Goal: Transaction & Acquisition: Obtain resource

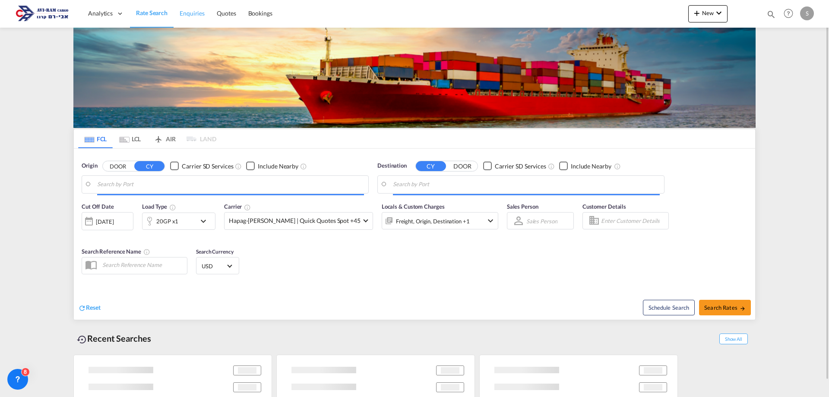
type input "[GEOGRAPHIC_DATA], [GEOGRAPHIC_DATA]"
type input "Ashdod, ILASH"
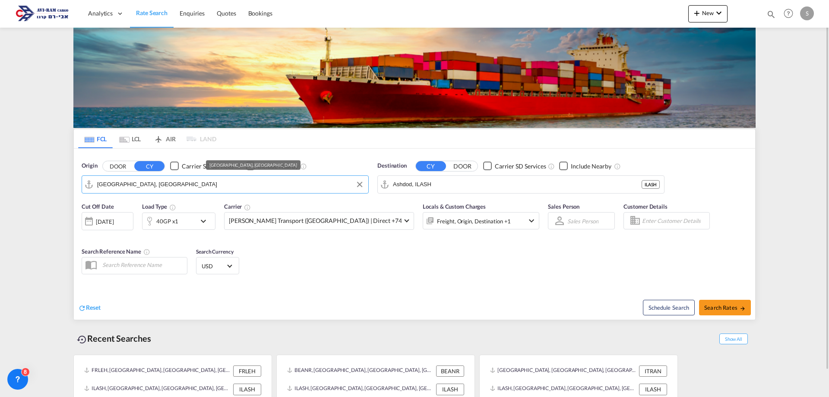
click at [146, 186] on input "Le Havre, FRLEH" at bounding box center [230, 184] width 267 height 13
type input "כ"
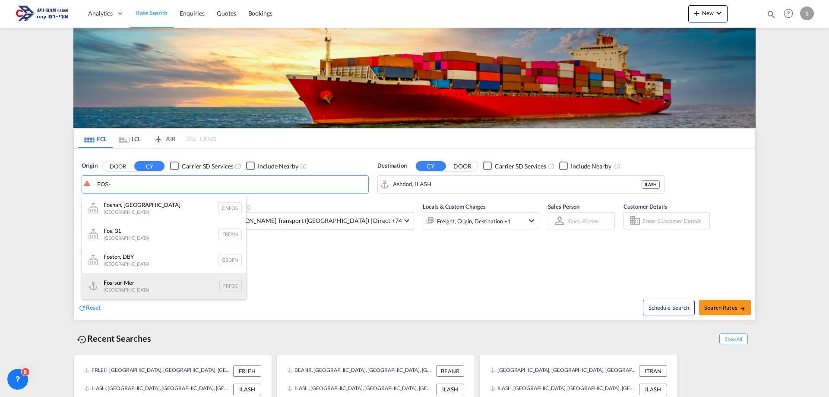
click at [119, 287] on div "Fos- sur-Mer France FRFOS" at bounding box center [164, 286] width 164 height 26
type input "Fos-[GEOGRAPHIC_DATA], [GEOGRAPHIC_DATA]"
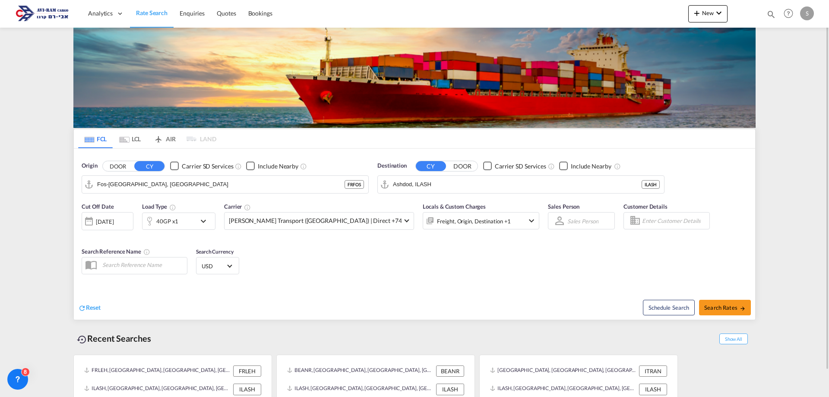
click at [204, 223] on md-icon "icon-chevron-down" at bounding box center [205, 221] width 15 height 10
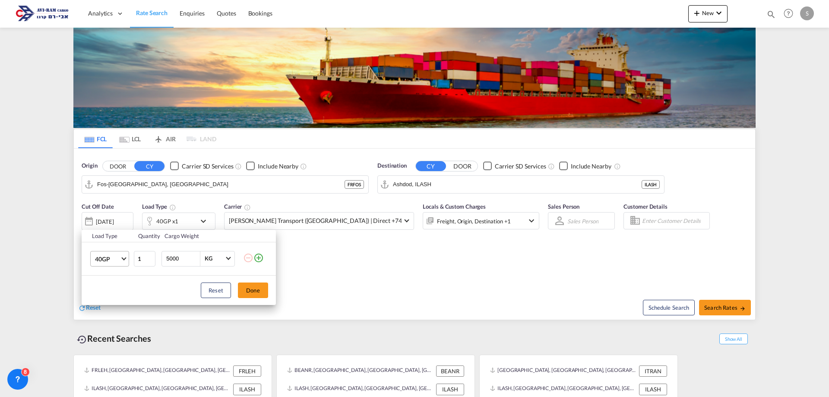
click at [118, 256] on span "40GP" at bounding box center [107, 259] width 25 height 9
click at [111, 237] on md-option "20GP" at bounding box center [117, 238] width 59 height 21
click at [255, 292] on button "Done" at bounding box center [253, 290] width 30 height 16
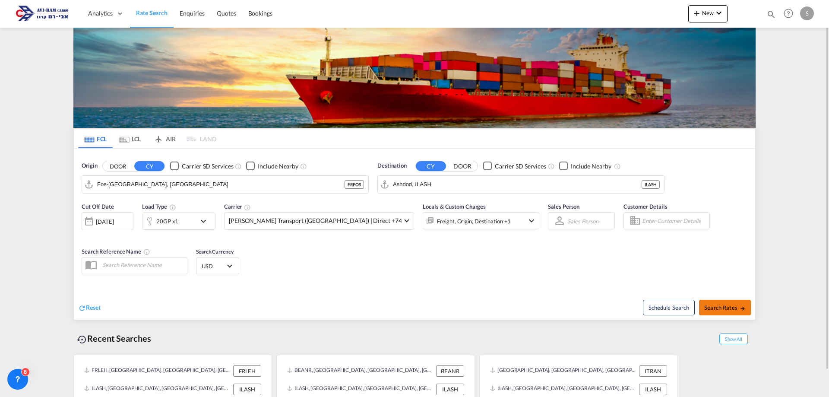
click at [718, 305] on span "Search Rates" at bounding box center [724, 307] width 41 height 7
type input "FRFOS to ILASH / 29 Sep 2025"
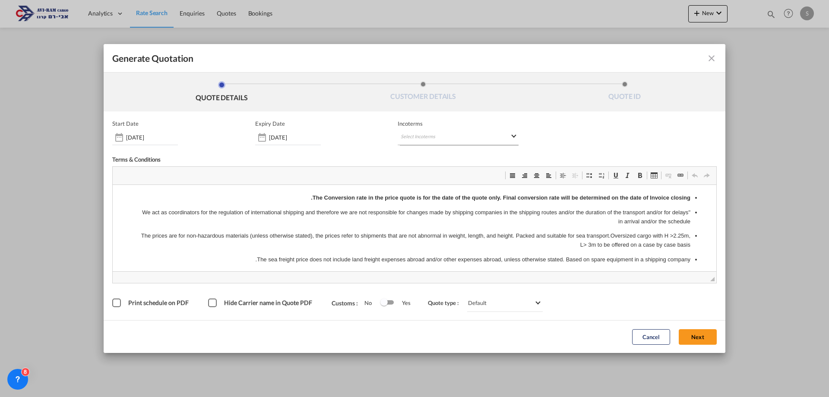
click at [413, 139] on md-select "Select Incoterms CIF - import Cost,Insurance and Freight FOB - export Free on B…" at bounding box center [458, 138] width 121 height 16
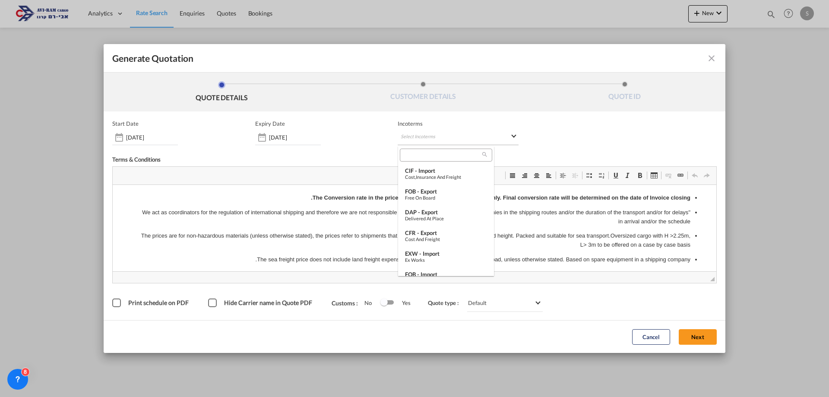
type md-option "[object Object]"
click at [421, 155] on input "search" at bounding box center [442, 155] width 80 height 8
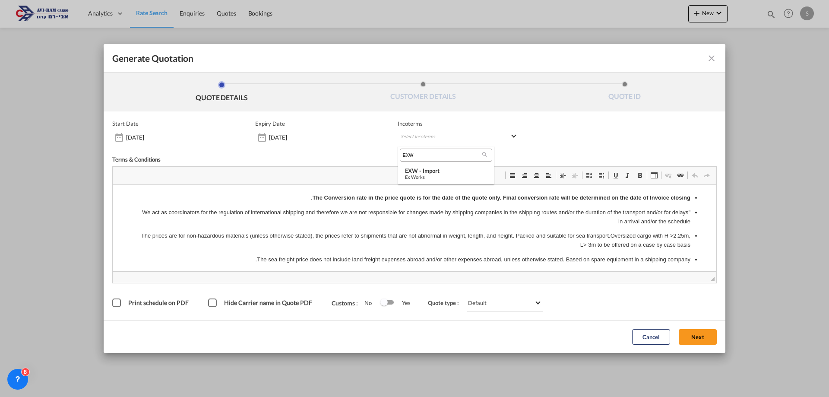
type input "EXW"
click at [415, 162] on md-select-header "EXW" at bounding box center [446, 154] width 96 height 17
click at [413, 168] on div "EXW - import" at bounding box center [446, 170] width 82 height 7
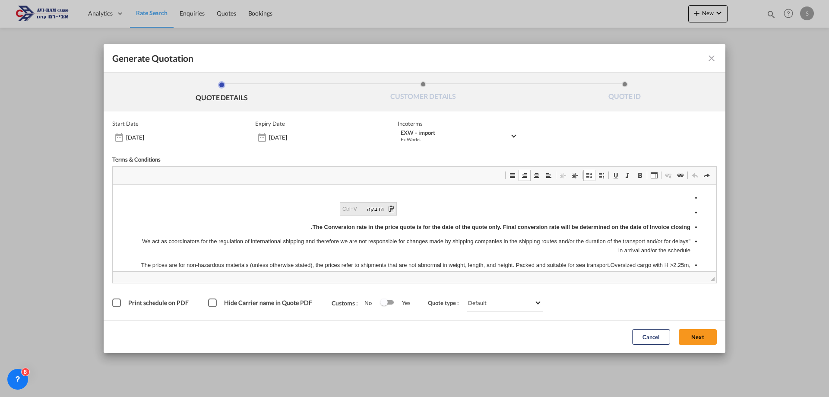
click at [381, 208] on span "הדבקה" at bounding box center [372, 209] width 27 height 13
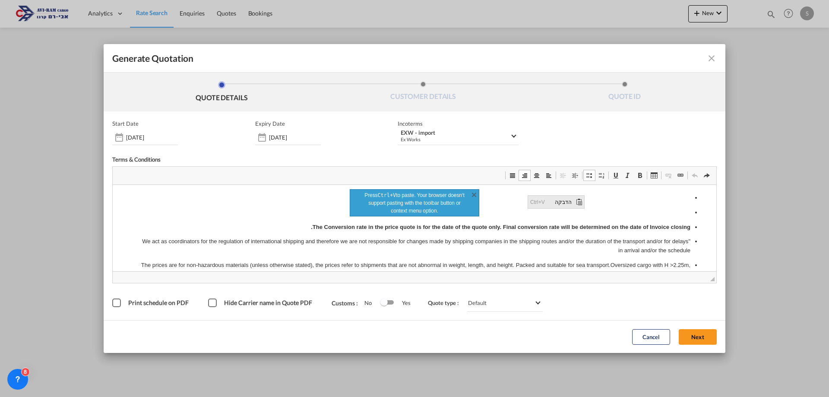
click at [565, 204] on span "הדבקה" at bounding box center [560, 202] width 27 height 13
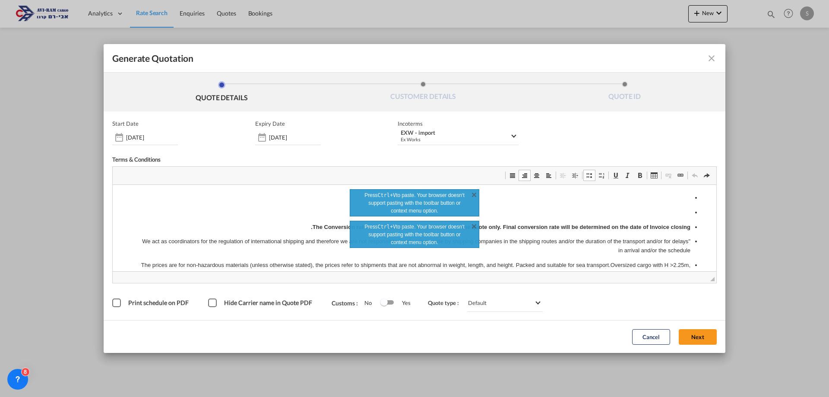
click at [549, 209] on p "עורך טקסט עשיר, editor4" at bounding box center [415, 212] width 552 height 9
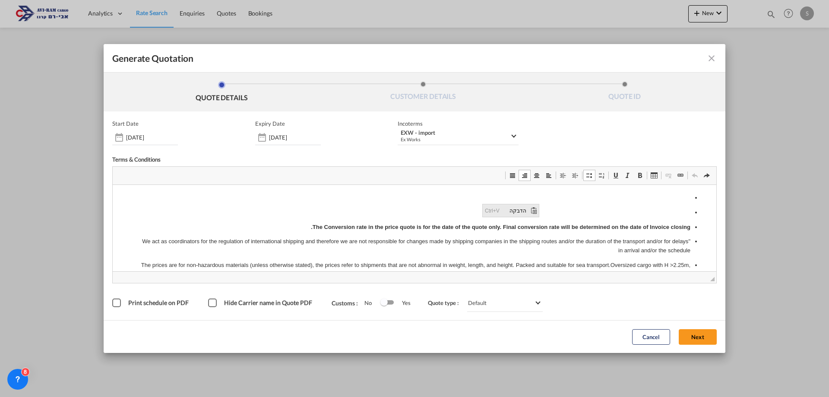
click at [526, 209] on span "הדבקה" at bounding box center [515, 210] width 27 height 13
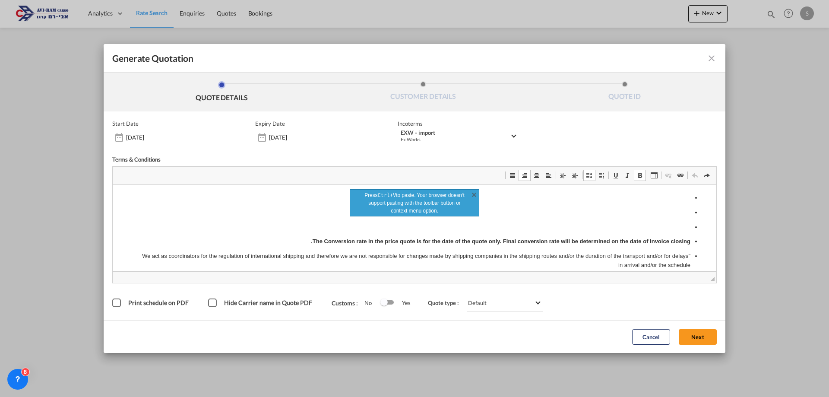
click at [672, 225] on span "הדבקה" at bounding box center [659, 227] width 27 height 13
click at [473, 194] on link "X" at bounding box center [474, 194] width 9 height 9
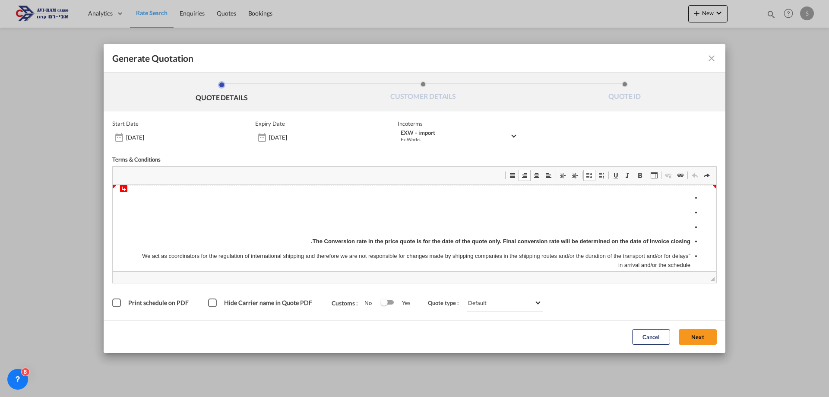
click at [635, 199] on p "עורך טקסט עשיר, editor4" at bounding box center [415, 197] width 552 height 9
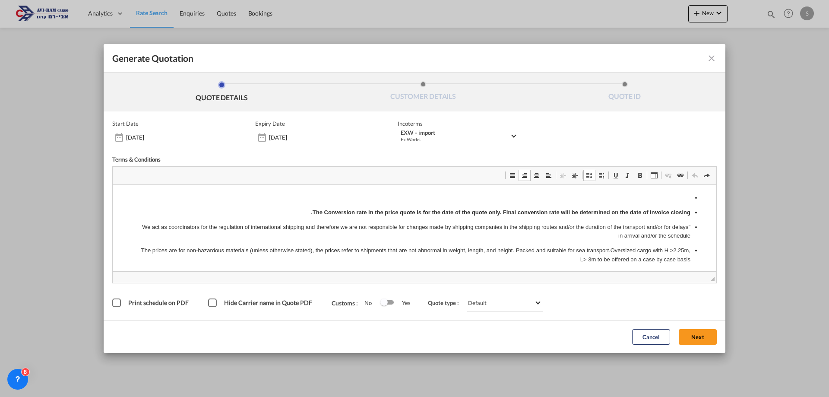
click at [322, 200] on p "עורך טקסט עשיר, editor4" at bounding box center [415, 197] width 552 height 9
click at [688, 335] on button "Next" at bounding box center [698, 337] width 38 height 16
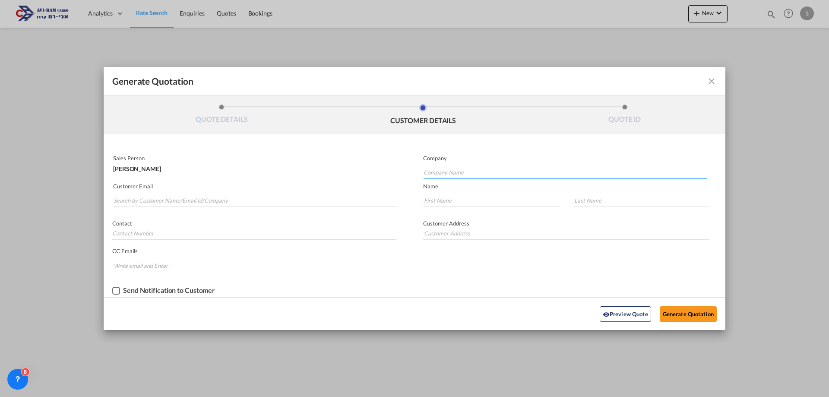
click at [433, 171] on input "Company Name" at bounding box center [565, 172] width 283 height 13
drag, startPoint x: 444, startPoint y: 172, endPoint x: 419, endPoint y: 174, distance: 25.1
click at [419, 174] on md-input-container "Company oleg" at bounding box center [561, 167] width 293 height 26
type input "o"
drag, startPoint x: 445, startPoint y: 171, endPoint x: 418, endPoint y: 170, distance: 26.8
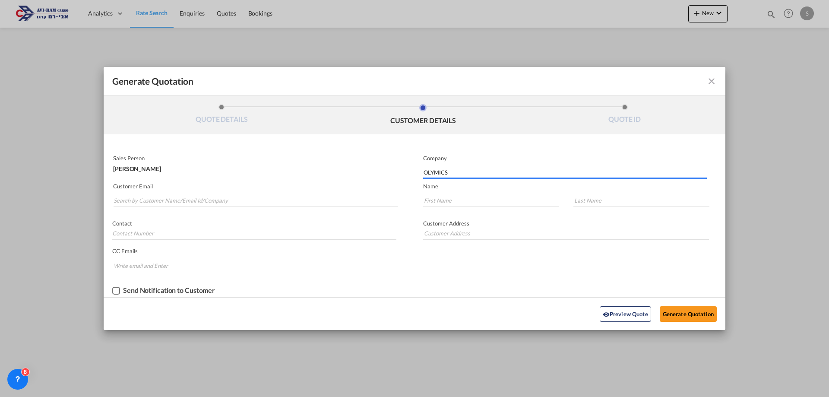
click at [418, 170] on md-input-container "Company OLYMICS" at bounding box center [561, 167] width 293 height 26
type input "S"
drag, startPoint x: 442, startPoint y: 170, endPoint x: 420, endPoint y: 173, distance: 21.9
click at [420, 173] on md-input-container "Company S" at bounding box center [561, 167] width 293 height 26
paste input "OLIMPEX"
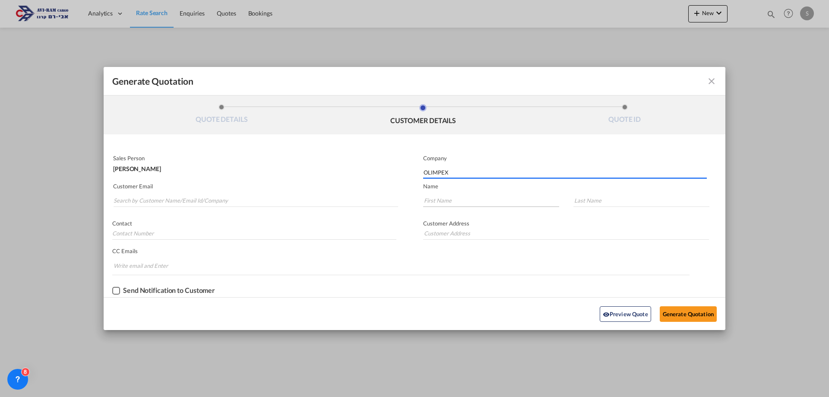
type input "OLIMPEX"
click at [432, 198] on input "Generate QuotationQUOTE ..." at bounding box center [491, 200] width 136 height 13
type input "OLEG"
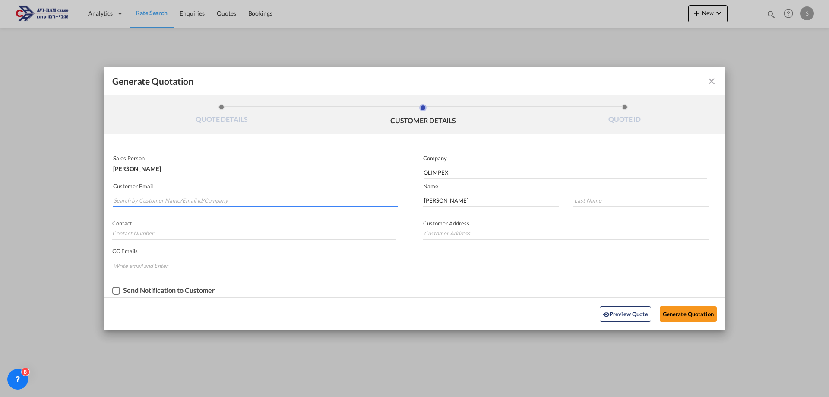
click at [146, 198] on input "Search by Customer Name/Email Id/Company" at bounding box center [256, 200] width 285 height 13
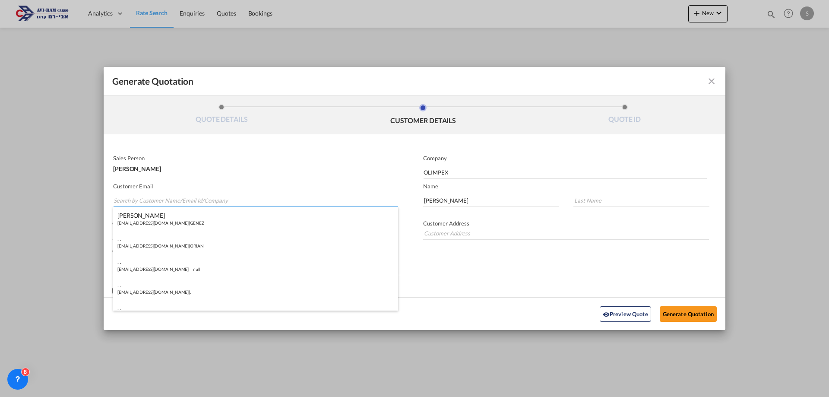
paste input "oleg@olimpex.co.il"
type input "oleg@olimpex.co.il"
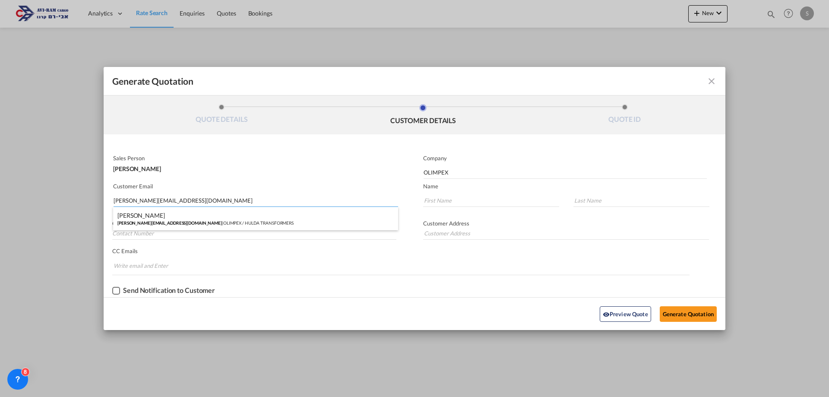
type input "oleg@olimpex.co.il"
click at [459, 275] on md-input-container "CC Emails Invalid email address!! We removed it. Duplicate email address!! We r…" at bounding box center [401, 261] width 595 height 29
click at [680, 310] on button "Generate Quotation" at bounding box center [688, 314] width 57 height 16
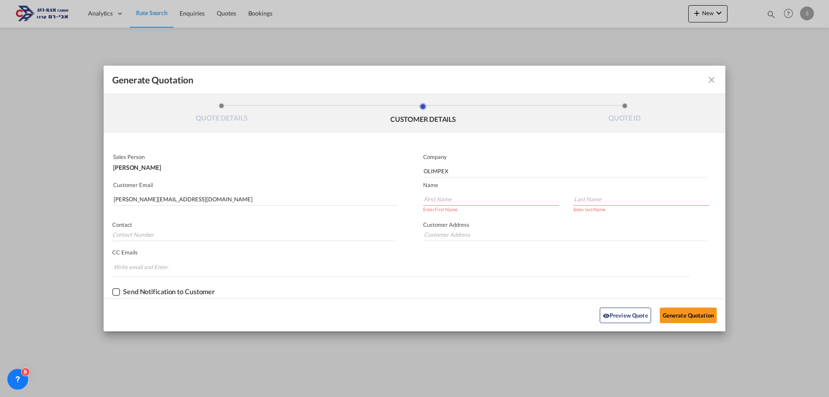
click at [444, 198] on input "Generate QuotationQUOTE ..." at bounding box center [491, 199] width 136 height 13
type input "OLEG"
click at [580, 201] on input "Generate QuotationQUOTE ..." at bounding box center [641, 199] width 136 height 13
paste input "Levinsky"
type input "Levinsky"
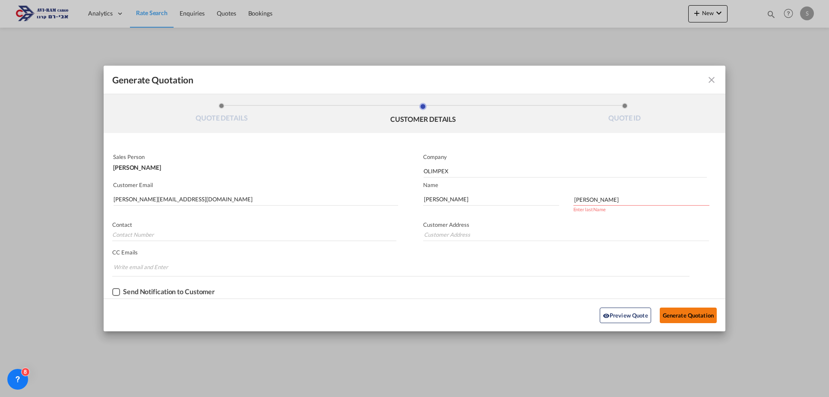
click at [675, 318] on button "Generate Quotation" at bounding box center [688, 315] width 57 height 16
click at [683, 316] on button "Generate Quotation" at bounding box center [688, 315] width 57 height 16
click at [158, 232] on input "Generate QuotationQUOTE ..." at bounding box center [254, 234] width 284 height 13
type input "OLEG"
click at [678, 319] on button "Generate Quotation" at bounding box center [688, 315] width 57 height 16
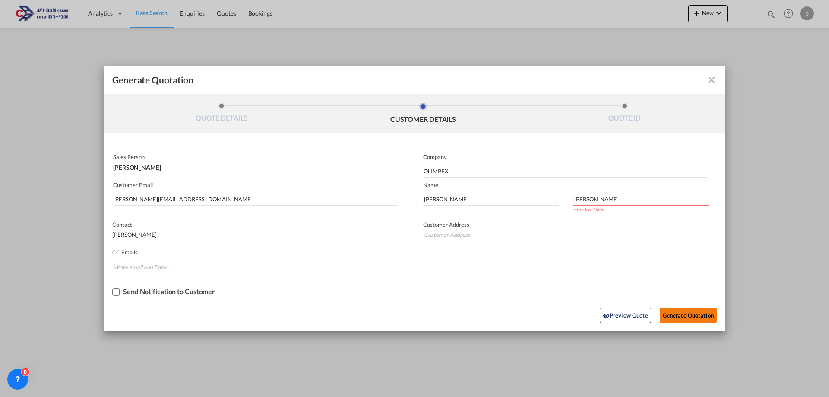
click at [678, 319] on button "Generate Quotation" at bounding box center [688, 315] width 57 height 16
click at [466, 232] on input "Generate QuotationQUOTE ..." at bounding box center [566, 234] width 286 height 13
click at [668, 314] on button "Generate Quotation" at bounding box center [688, 315] width 57 height 16
click at [423, 234] on input "Generate QuotationQUOTE ..." at bounding box center [566, 234] width 286 height 13
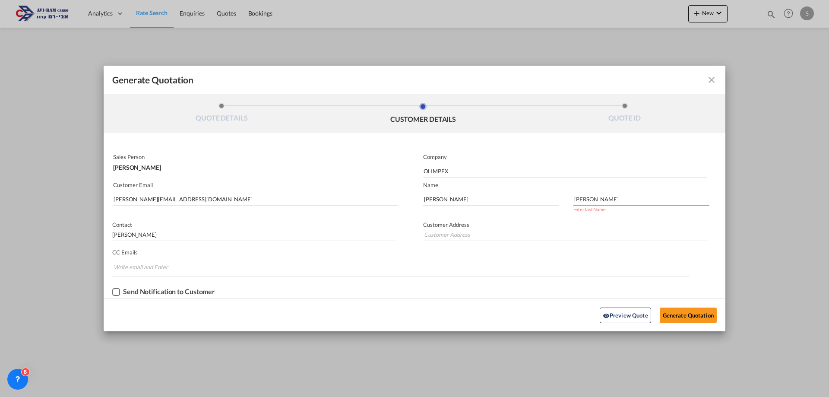
click at [408, 254] on p "CC Emails" at bounding box center [400, 252] width 577 height 7
click at [686, 310] on button "Generate Quotation" at bounding box center [688, 315] width 57 height 16
click at [685, 312] on button "Generate Quotation" at bounding box center [688, 315] width 57 height 16
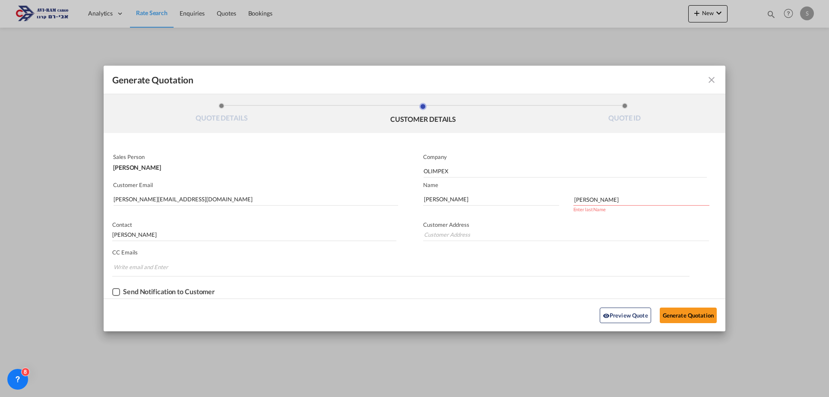
click at [602, 201] on input "Levinsky" at bounding box center [641, 199] width 136 height 13
drag, startPoint x: 573, startPoint y: 201, endPoint x: 626, endPoint y: 199, distance: 53.1
click at [626, 199] on md-input-container "Levinsky Enter last Name" at bounding box center [638, 202] width 146 height 21
click at [600, 201] on input "Levinsky" at bounding box center [641, 199] width 136 height 13
drag, startPoint x: 600, startPoint y: 201, endPoint x: 578, endPoint y: 199, distance: 22.1
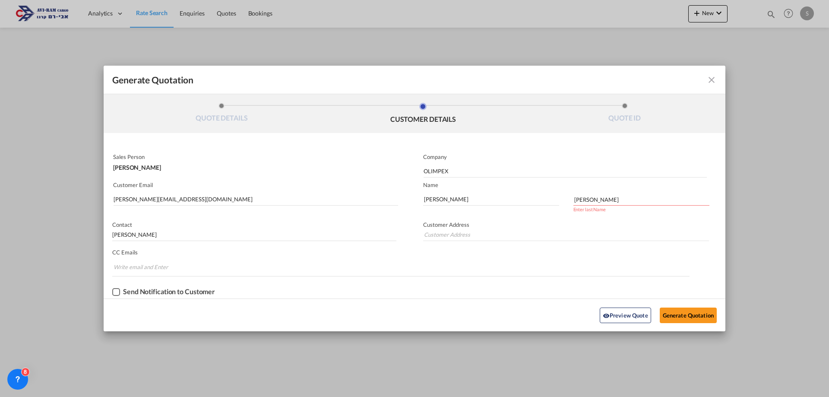
click at [578, 199] on input "Levinsky" at bounding box center [641, 199] width 136 height 13
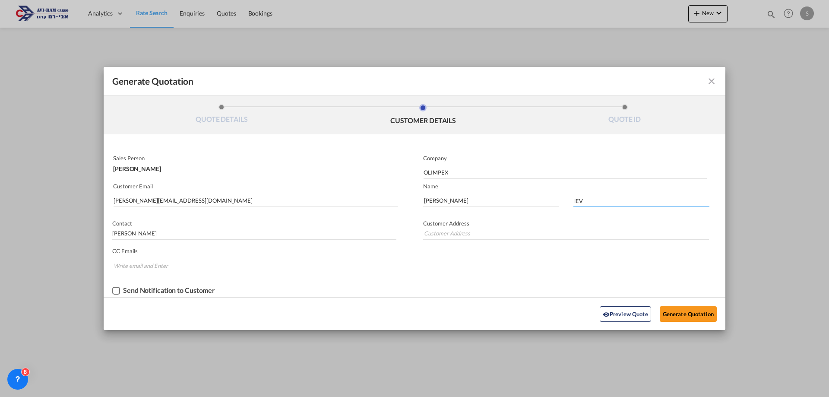
type input "LEVINSKY"
click at [671, 310] on button "Generate Quotation" at bounding box center [688, 314] width 57 height 16
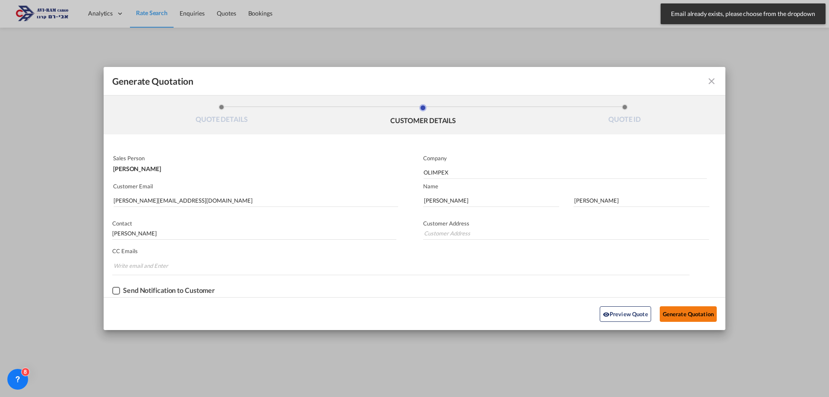
click at [672, 313] on button "Generate Quotation" at bounding box center [688, 314] width 57 height 16
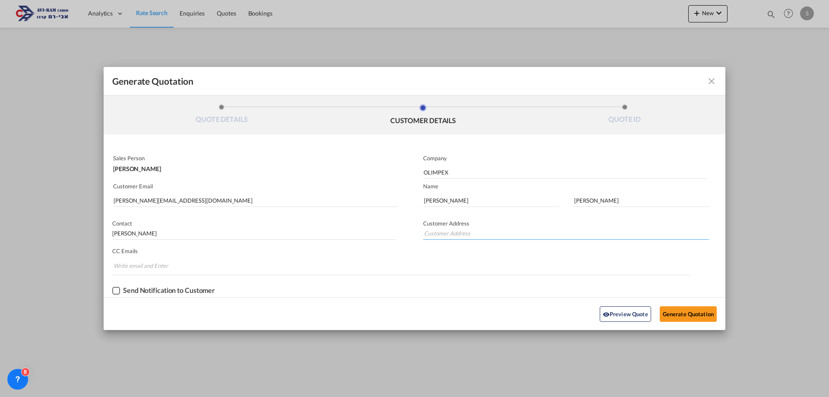
click at [440, 229] on input "Generate QuotationQUOTE ..." at bounding box center [566, 233] width 286 height 13
click at [667, 311] on button "Generate Quotation" at bounding box center [688, 314] width 57 height 16
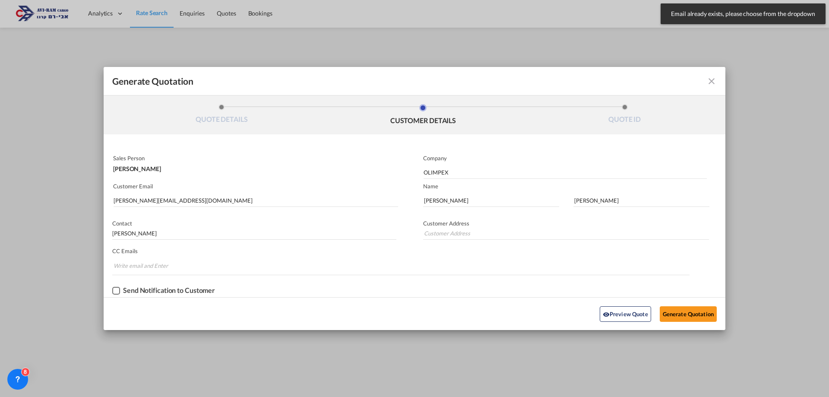
click at [706, 83] on div "Generate QuotationQUOTE ..." at bounding box center [686, 81] width 60 height 10
click at [710, 81] on md-icon "icon-close fg-AAA8AD cursor m-0" at bounding box center [711, 81] width 10 height 10
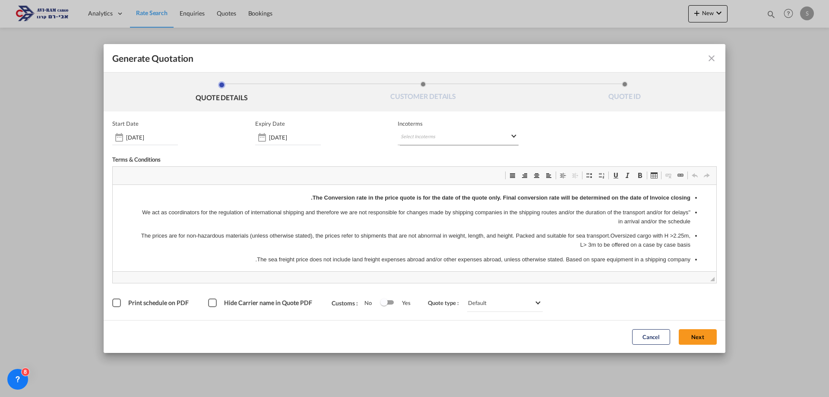
click at [409, 135] on md-select "Select Incoterms CIF - import Cost,Insurance and Freight FOB - export Free on B…" at bounding box center [458, 138] width 121 height 16
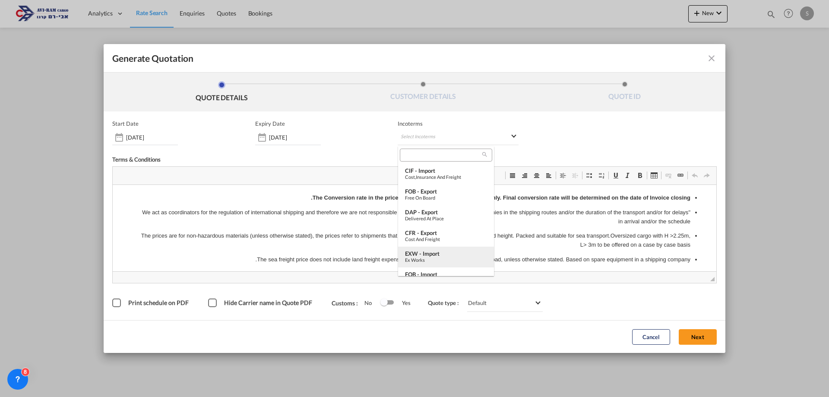
click at [419, 252] on div "EXW - import" at bounding box center [446, 253] width 82 height 7
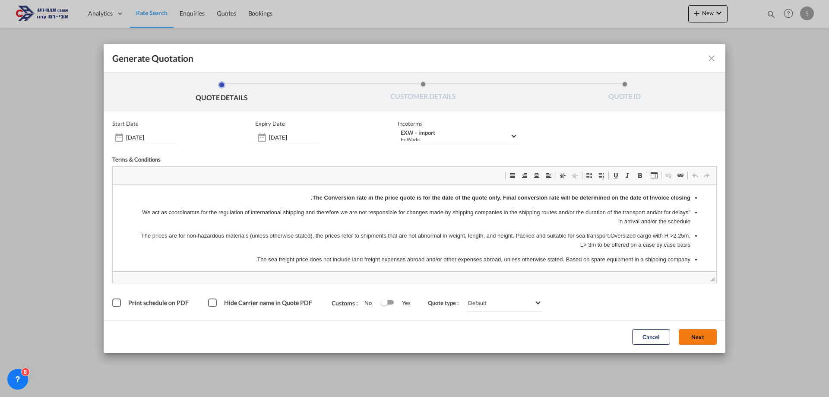
click at [681, 334] on button "Next" at bounding box center [698, 337] width 38 height 16
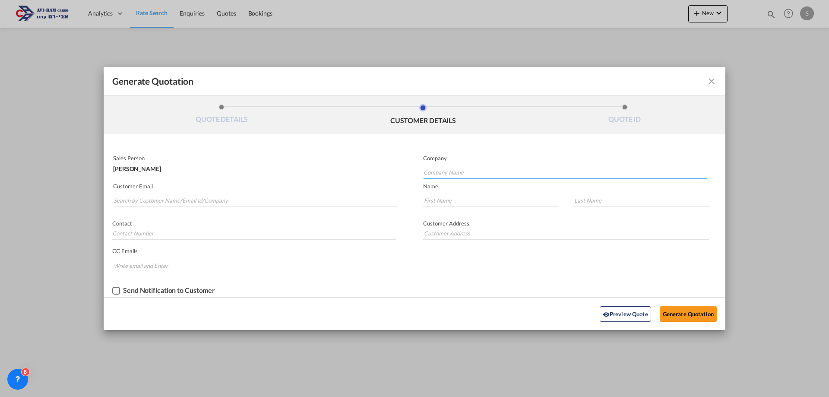
click at [445, 173] on input "Company Name" at bounding box center [565, 172] width 283 height 13
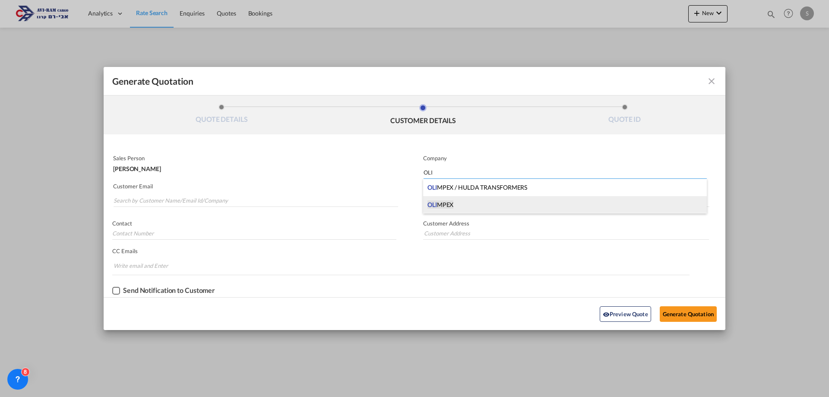
click at [444, 203] on span "OLI MPEX" at bounding box center [440, 204] width 26 height 9
type input "OLIMPEX"
type input "RAMAT GAN"
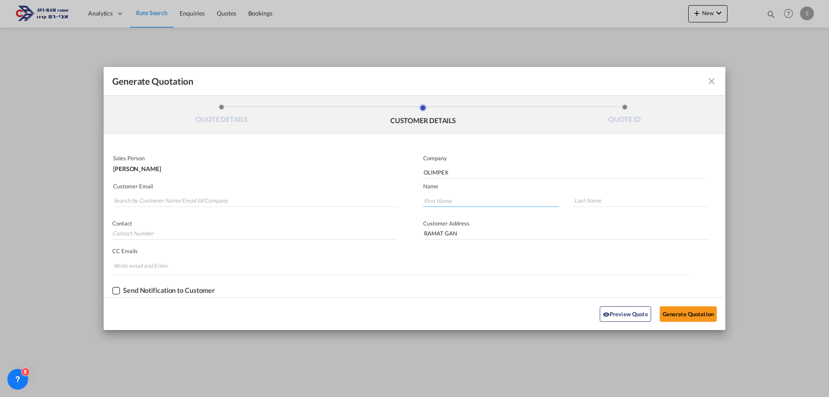
click at [436, 203] on input "Generate QuotationQUOTE ..." at bounding box center [491, 200] width 136 height 13
type input "OLEG"
click at [186, 200] on input "Search by Customer Name/Email Id/Company" at bounding box center [256, 200] width 285 height 13
type input "OL"
type input "O"
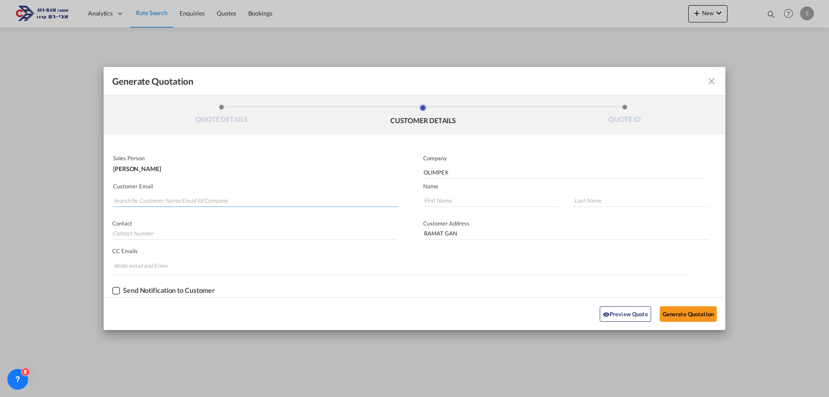
paste input "oleg@olimpex.co.il"
type input "oleg@olimpex.co.il"
click at [680, 311] on button "Generate Quotation" at bounding box center [688, 314] width 57 height 16
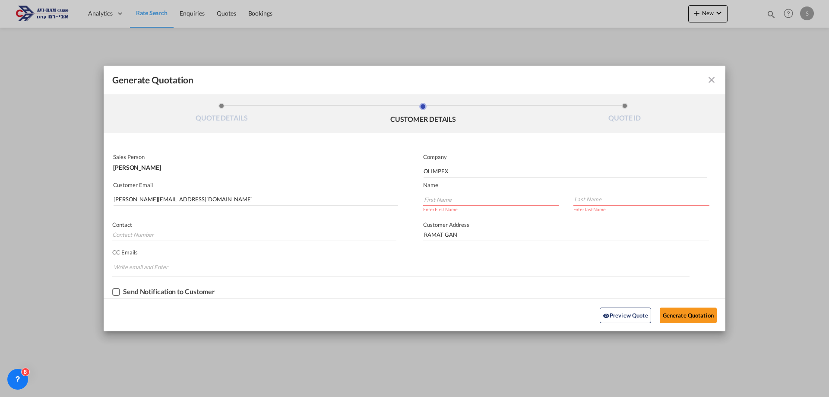
click at [436, 195] on input "Generate QuotationQUOTE ..." at bounding box center [491, 199] width 136 height 13
type input "OLEG"
click at [580, 199] on input "Generate QuotationQUOTE ..." at bounding box center [641, 199] width 136 height 13
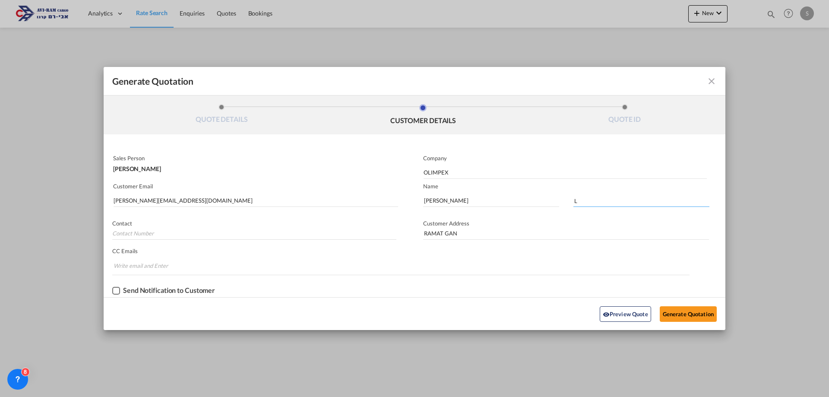
type input "LEVINSKY"
click at [676, 313] on button "Generate Quotation" at bounding box center [688, 314] width 57 height 16
click at [128, 233] on input "Generate QuotationQUOTE ..." at bounding box center [254, 233] width 284 height 13
type input "OLEG"
click at [142, 204] on input "oleg@olimpex.co.il" at bounding box center [256, 200] width 285 height 13
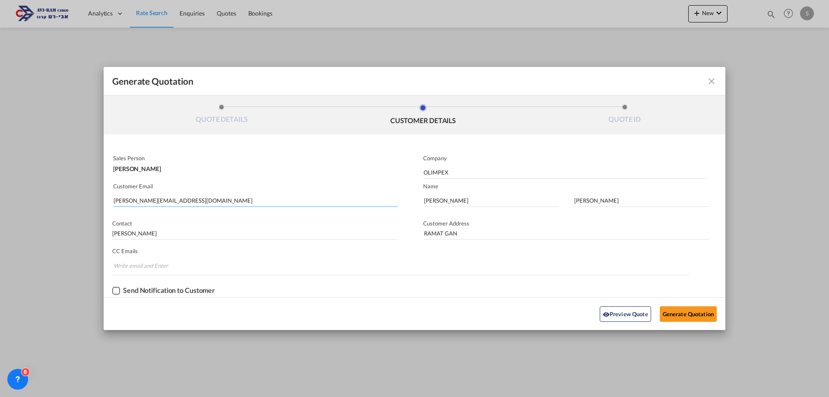
drag, startPoint x: 165, startPoint y: 204, endPoint x: 79, endPoint y: 204, distance: 86.4
click at [79, 204] on div "Generate Quotation QUOTE DETAILS CUSTOMER DETAILS QUOTE ID Start Date 29 Sep 20…" at bounding box center [414, 198] width 829 height 397
type input "OL"
type input "O"
paste input "oleg@olimpex.co.il"
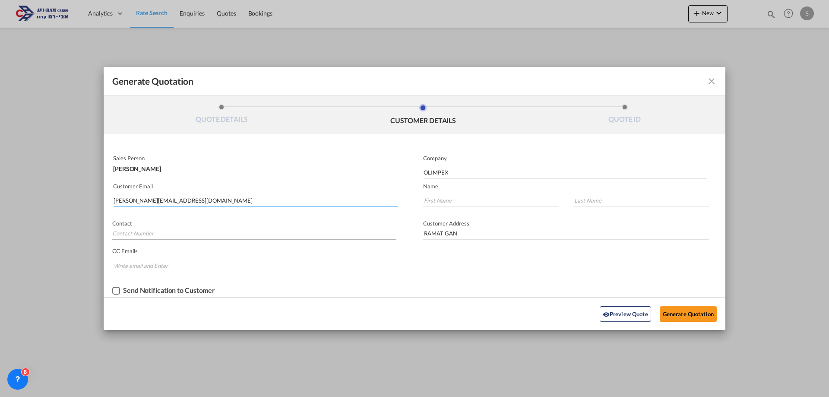
type input "oleg@olimpex.co.il"
click at [140, 233] on input "Generate QuotationQUOTE ..." at bounding box center [254, 233] width 284 height 13
click at [698, 316] on button "Generate Quotation" at bounding box center [688, 314] width 57 height 16
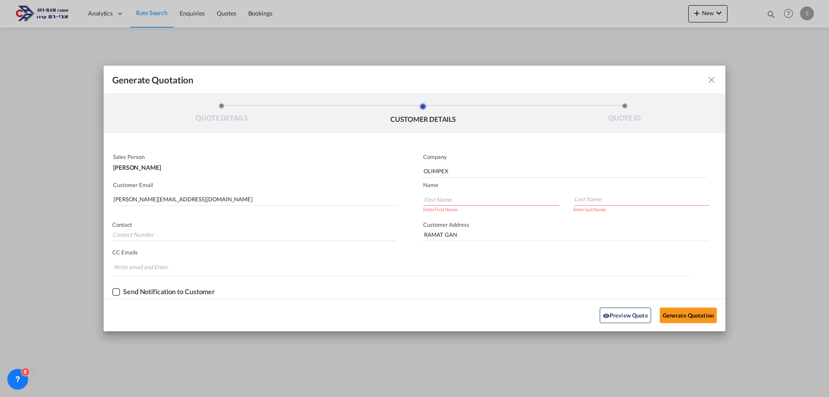
click at [429, 197] on input "Generate QuotationQUOTE ..." at bounding box center [491, 199] width 136 height 13
type input "OLEG"
click at [587, 205] on input "Generate QuotationQUOTE ..." at bounding box center [641, 199] width 136 height 13
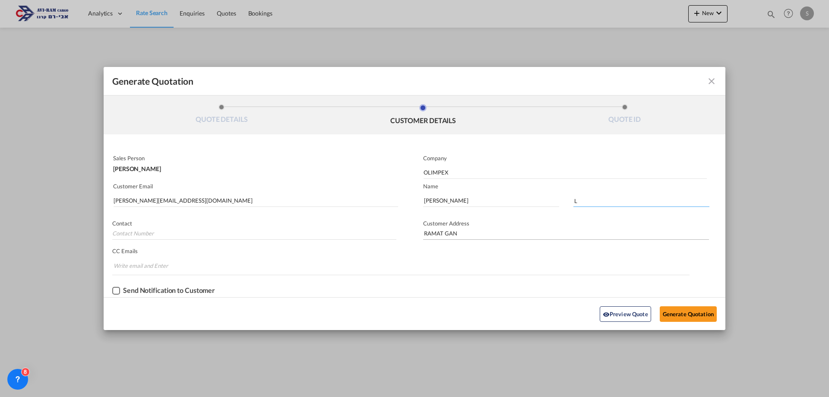
type input "LEVINSKY"
click at [677, 313] on button "Generate Quotation" at bounding box center [688, 314] width 57 height 16
click at [676, 312] on button "Generate Quotation" at bounding box center [688, 314] width 57 height 16
click at [676, 314] on button "Generate Quotation" at bounding box center [688, 314] width 57 height 16
click at [454, 171] on input "OLIMPEX" at bounding box center [565, 172] width 283 height 13
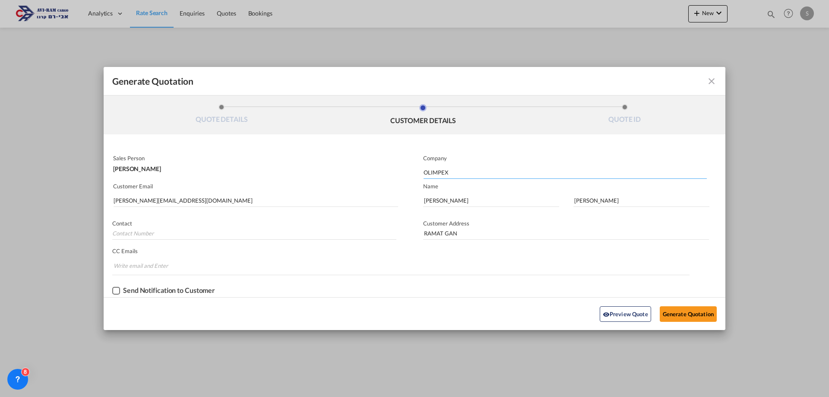
click at [454, 171] on input "OLIMPEX" at bounding box center [565, 172] width 283 height 13
click at [447, 199] on input "OLEG" at bounding box center [491, 200] width 136 height 13
click at [453, 201] on input "OLEG" at bounding box center [491, 200] width 136 height 13
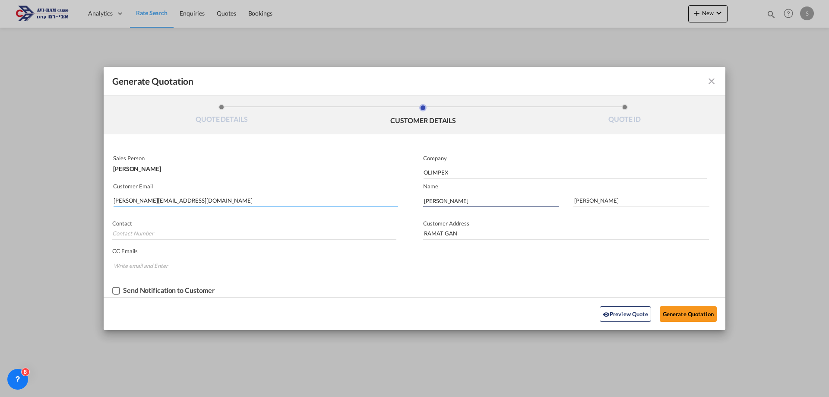
click at [173, 200] on input "oleg@olimpex.co.il" at bounding box center [256, 200] width 285 height 13
drag, startPoint x: 456, startPoint y: 171, endPoint x: 434, endPoint y: 180, distance: 24.5
click at [366, 170] on div "Sales Person SARY HAVIV Company OLIMPEX Customer Email oleg@olimpex.co.il Name …" at bounding box center [415, 225] width 622 height 146
type input "OLIMPEX"
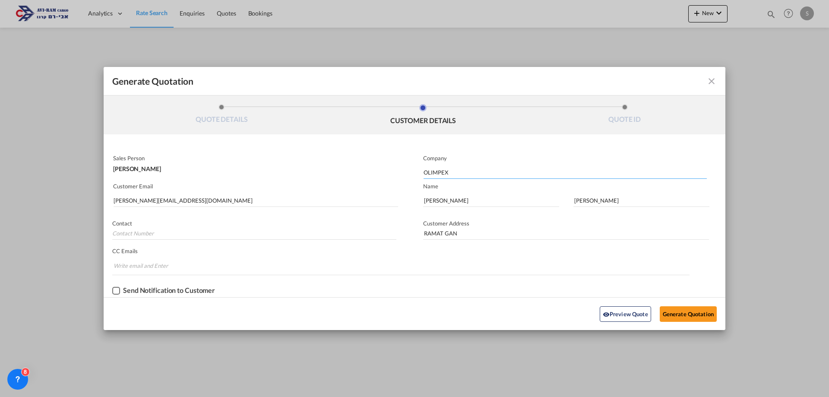
click at [453, 174] on input "OLIMPEX" at bounding box center [565, 172] width 283 height 13
drag, startPoint x: 174, startPoint y: 204, endPoint x: 143, endPoint y: 203, distance: 30.7
click at [143, 203] on input "oleg@olimpex.co.il" at bounding box center [256, 200] width 285 height 13
click at [605, 202] on input "LEVINSKY" at bounding box center [641, 200] width 136 height 13
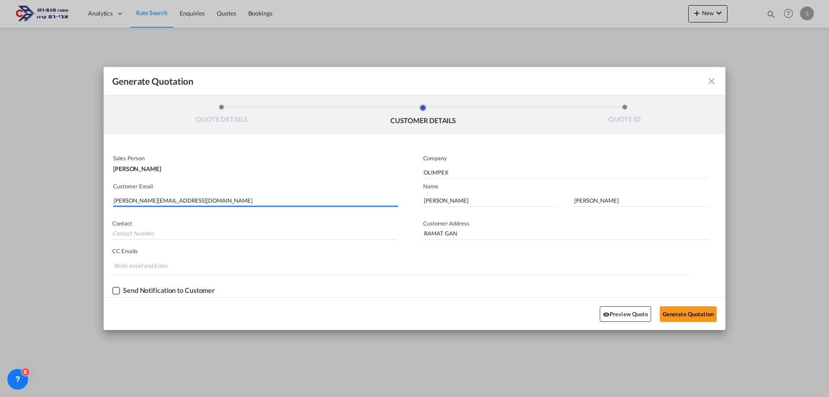
drag, startPoint x: 171, startPoint y: 199, endPoint x: 161, endPoint y: 201, distance: 10.1
click at [86, 197] on div "Generate Quotation QUOTE DETAILS CUSTOMER DETAILS QUOTE ID Start Date 29 Sep 20…" at bounding box center [414, 198] width 829 height 397
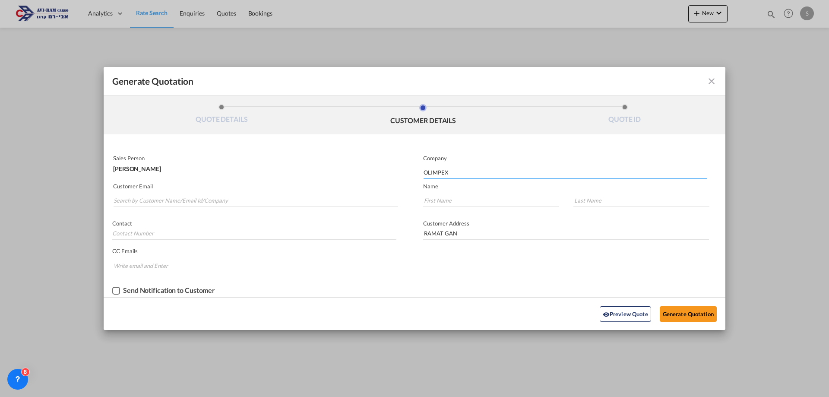
drag, startPoint x: 457, startPoint y: 172, endPoint x: 413, endPoint y: 172, distance: 43.6
click at [413, 172] on div "Sales Person SARY HAVIV Company OLIMPEX Customer Email Name Contact Customer Ad…" at bounding box center [415, 225] width 622 height 146
click at [435, 174] on input "Company Name" at bounding box center [565, 172] width 283 height 13
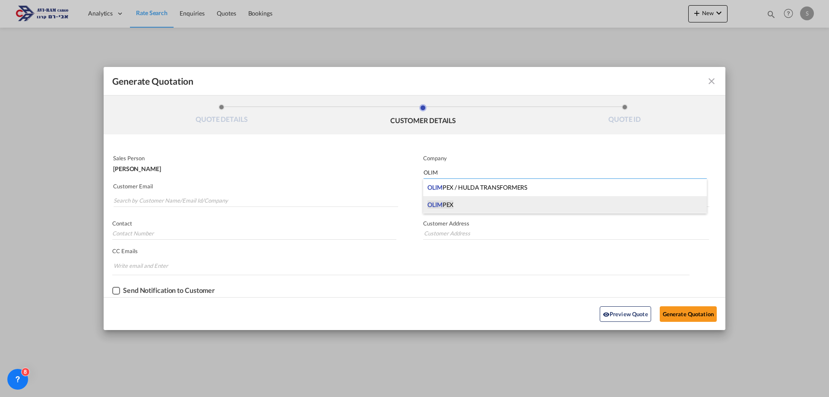
click at [444, 201] on span "OLIM PEX" at bounding box center [440, 204] width 26 height 9
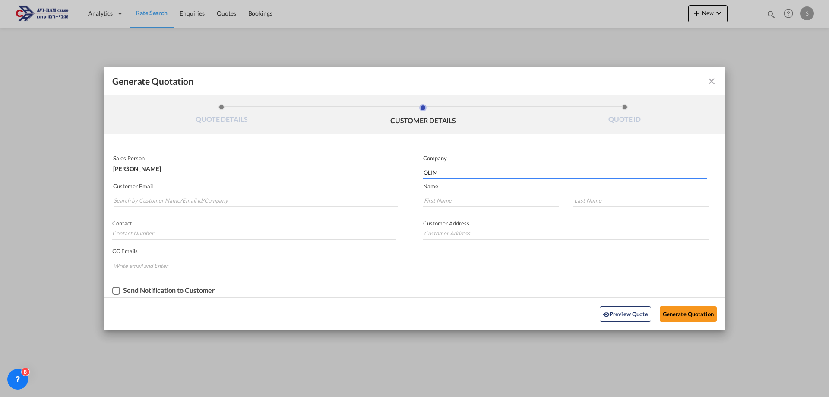
type input "OLIMPEX"
type input "RAMAT GAN"
click at [133, 199] on input "Search by Customer Name/Email Id/Company" at bounding box center [256, 200] width 285 height 13
click at [687, 314] on button "Generate Quotation" at bounding box center [688, 314] width 57 height 16
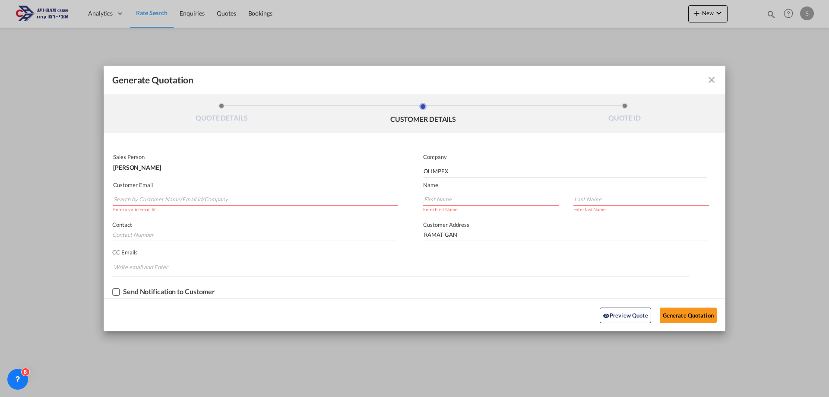
click at [453, 200] on input "Generate QuotationQUOTE ..." at bounding box center [491, 199] width 136 height 13
type input "OLEG"
click at [602, 203] on input "Generate QuotationQUOTE ..." at bounding box center [641, 199] width 136 height 13
type input "LEVINSKY"
click at [130, 200] on input "Search by Customer Name/Email Id/Company" at bounding box center [256, 199] width 285 height 13
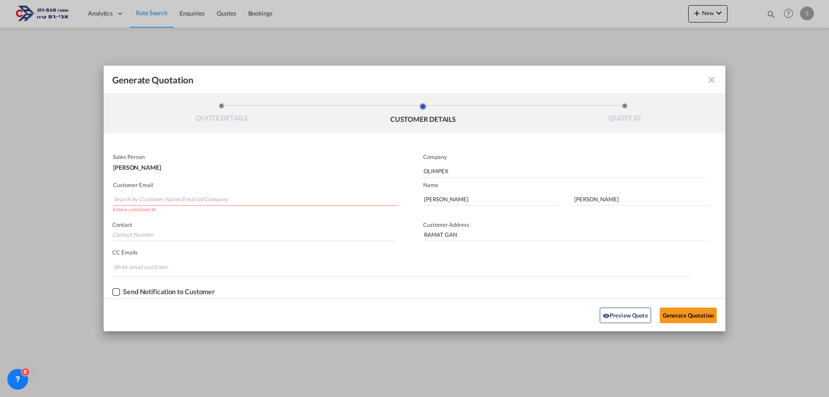
drag, startPoint x: 130, startPoint y: 200, endPoint x: 125, endPoint y: 200, distance: 5.2
click at [125, 200] on input "Search by Customer Name/Email Id/Company" at bounding box center [256, 199] width 285 height 13
click at [126, 199] on input "Search by Customer Name/Email Id/Company" at bounding box center [256, 199] width 285 height 13
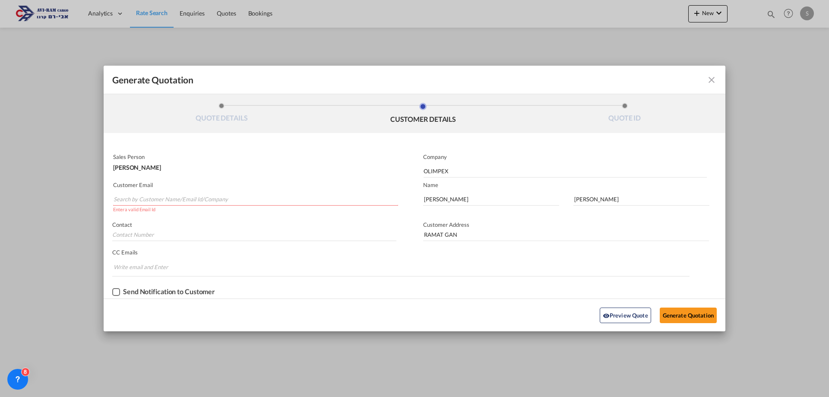
click at [126, 199] on input "Search by Customer Name/Email Id/Company" at bounding box center [256, 199] width 285 height 13
paste input "oleg@olimpex.co.il"
type input "oleg@olimpex.co.il"
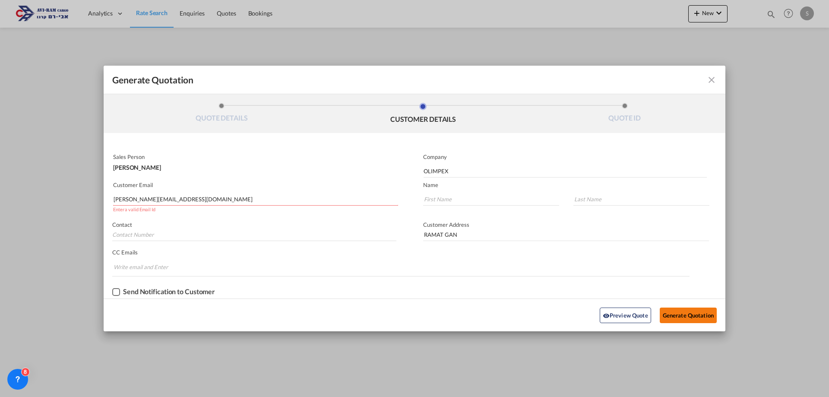
type input "oleg@olimpex.co.il"
click at [690, 316] on button "Generate Quotation" at bounding box center [688, 315] width 57 height 16
click at [463, 202] on input "Generate QuotationQUOTE ..." at bounding box center [491, 199] width 136 height 13
type input "OLEG"
click at [603, 201] on input "Generate QuotationQUOTE ..." at bounding box center [641, 199] width 136 height 13
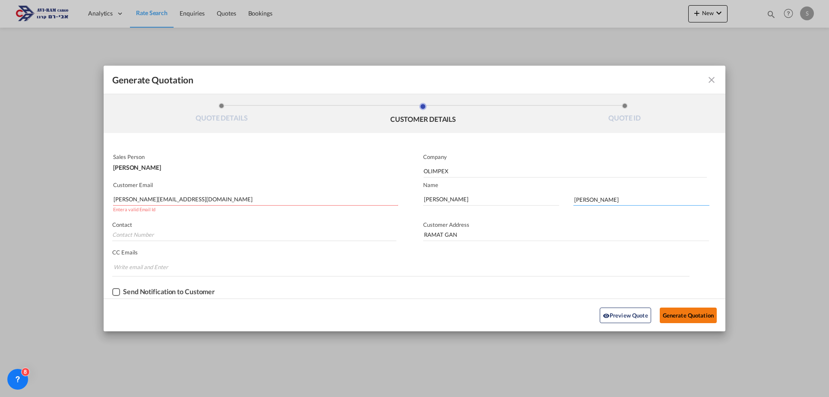
type input "LEVINSKY"
click at [678, 316] on button "Generate Quotation" at bounding box center [688, 315] width 57 height 16
click at [171, 201] on input "oleg@olimpex.co.il" at bounding box center [256, 199] width 285 height 13
click at [630, 316] on button "Preview Quote" at bounding box center [625, 315] width 51 height 16
click at [155, 200] on input "oleg@olimpex.co.il" at bounding box center [256, 199] width 285 height 13
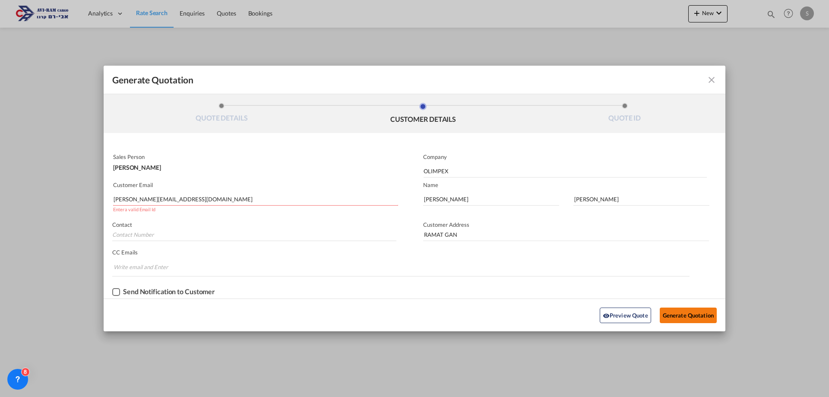
click at [696, 318] on button "Generate Quotation" at bounding box center [688, 315] width 57 height 16
click at [161, 198] on input "oleg@olimpex.co.il" at bounding box center [256, 199] width 285 height 13
click at [144, 238] on input "Generate QuotationQUOTE ..." at bounding box center [254, 234] width 284 height 13
drag, startPoint x: 172, startPoint y: 201, endPoint x: 136, endPoint y: 198, distance: 36.4
click at [98, 198] on div "Generate Quotation QUOTE DETAILS CUSTOMER DETAILS QUOTE ID Start Date 29 Sep 20…" at bounding box center [414, 198] width 829 height 397
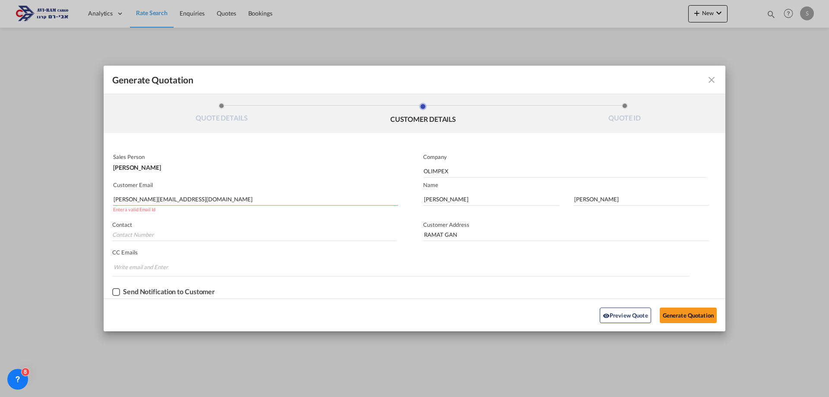
click at [128, 268] on input "Chips input." at bounding box center [146, 267] width 65 height 14
paste input "oleg@olimpex.co.il"
type input "oleg@olimpex.co.il"
click at [168, 198] on input "oleg@olimpex.co.il" at bounding box center [256, 199] width 285 height 13
drag, startPoint x: 168, startPoint y: 198, endPoint x: 89, endPoint y: 197, distance: 78.6
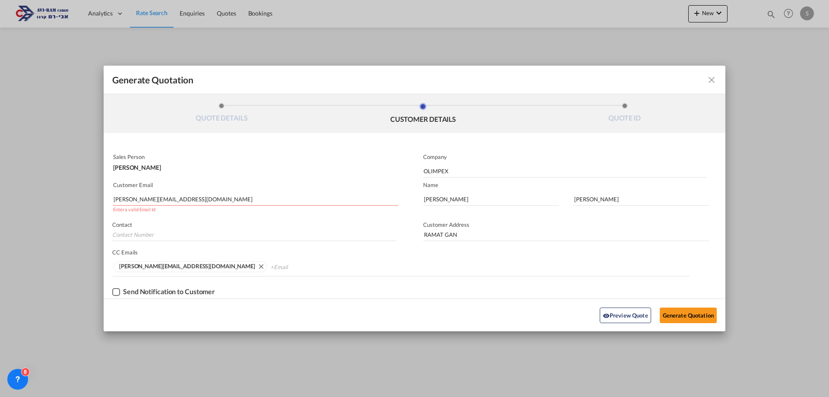
click at [89, 197] on div "Generate Quotation QUOTE DETAILS CUSTOMER DETAILS QUOTE ID Start Date 29 Sep 20…" at bounding box center [414, 198] width 829 height 397
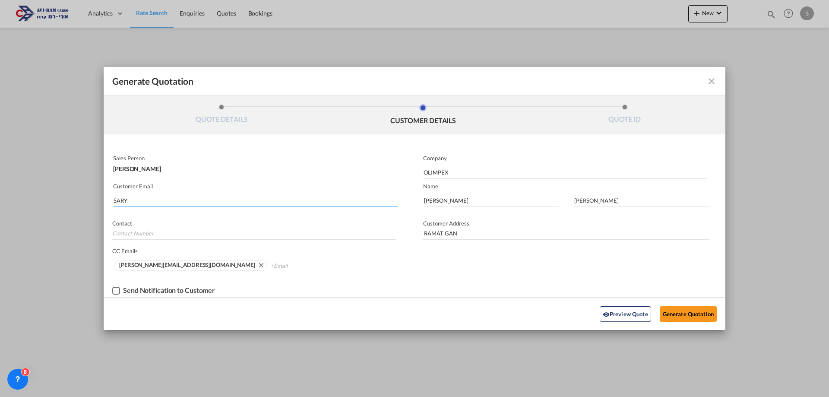
type input "SARYֲ"
click at [127, 199] on input "SARYֲAVIRAM.CO.IL" at bounding box center [256, 200] width 285 height 13
click at [681, 313] on button "Generate Quotation" at bounding box center [688, 314] width 57 height 16
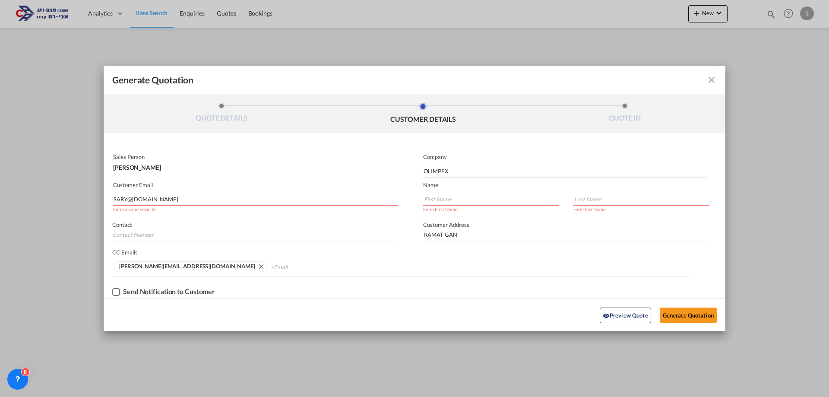
drag, startPoint x: 161, startPoint y: 200, endPoint x: 94, endPoint y: 197, distance: 67.4
click at [94, 197] on div "Generate Quotation QUOTE DETAILS CUSTOMER DETAILS QUOTE ID Start Date 29 Sep 20…" at bounding box center [414, 198] width 829 height 397
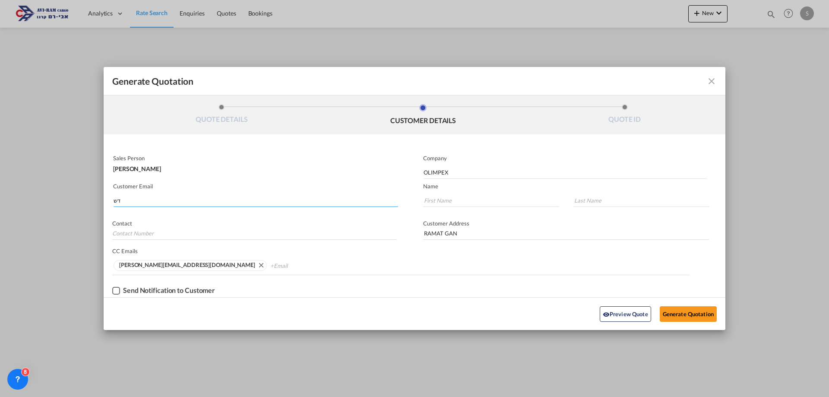
type input "ד"
type input "sary@aviram.co.il"
click at [693, 315] on button "Generate Quotation" at bounding box center [688, 314] width 57 height 16
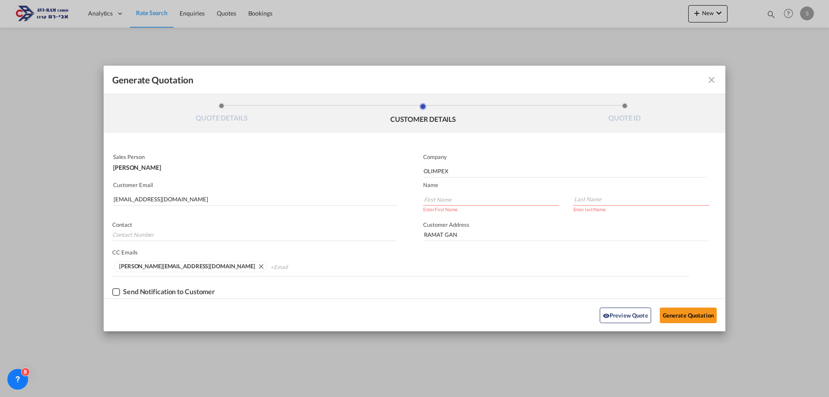
click at [453, 196] on input "Generate QuotationQUOTE ..." at bounding box center [491, 199] width 136 height 13
type input "OLEG"
click at [605, 201] on input "Generate QuotationQUOTE ..." at bounding box center [641, 199] width 136 height 13
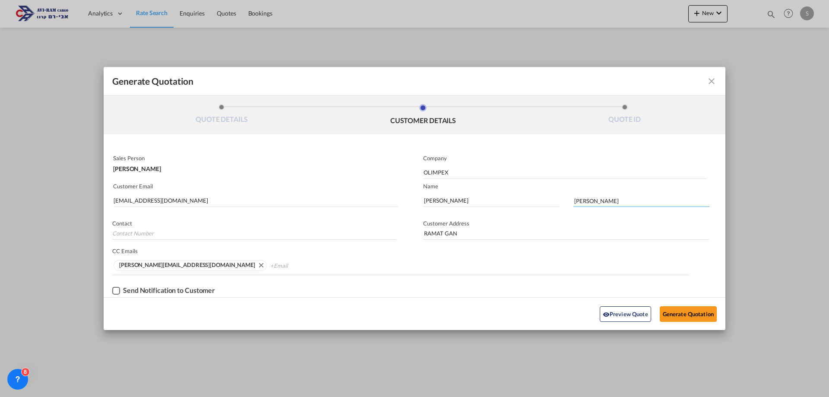
type input "LEVINSKY"
click at [685, 317] on button "Generate Quotation" at bounding box center [688, 314] width 57 height 16
click at [704, 316] on button "Generate Quotation" at bounding box center [688, 314] width 57 height 16
click at [147, 265] on strong "oleg@olimpex.co.il" at bounding box center [187, 264] width 136 height 7
click at [256, 266] on md-icon "Remove oleg@olimpex.co.il" at bounding box center [261, 265] width 10 height 10
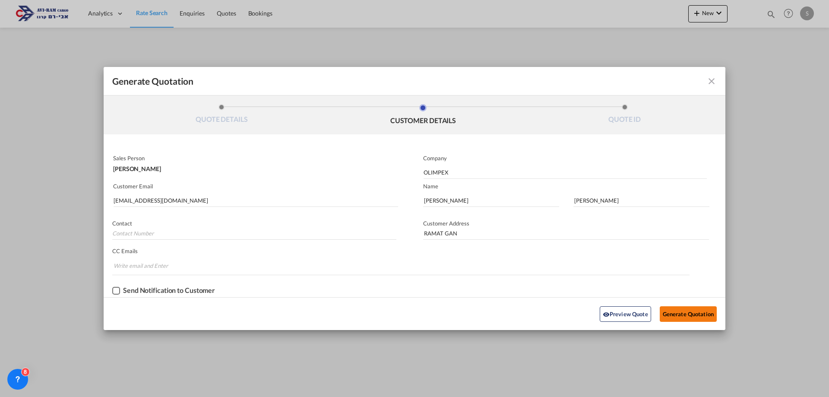
click at [688, 313] on button "Generate Quotation" at bounding box center [688, 314] width 57 height 16
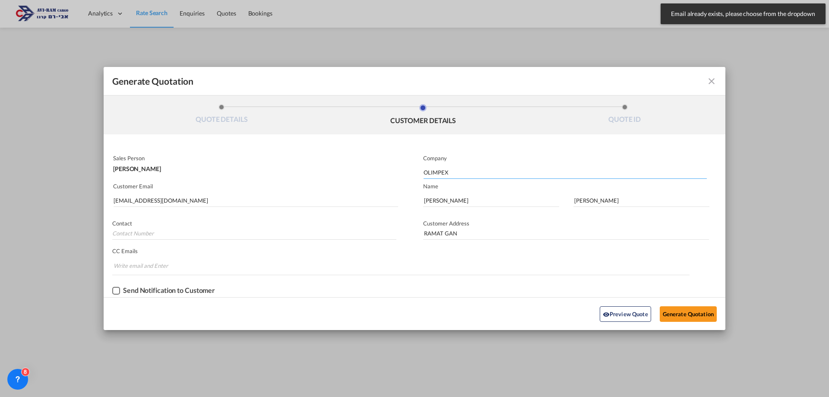
click at [456, 173] on input "OLIMPEX" at bounding box center [565, 172] width 283 height 13
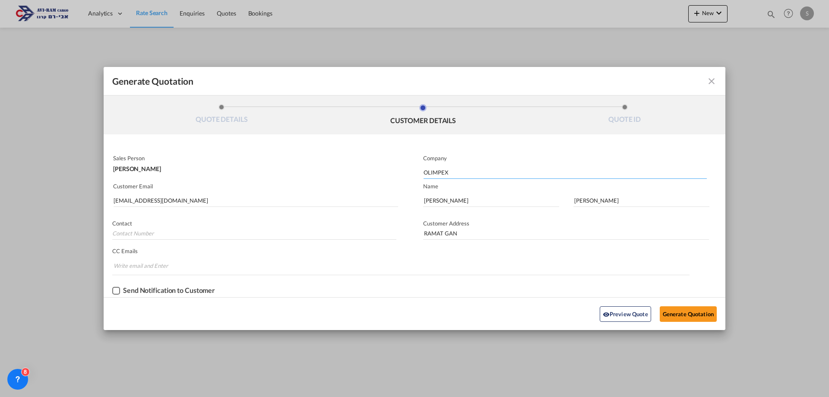
click at [456, 173] on input "OLIMPEX" at bounding box center [565, 172] width 283 height 13
type input "sary"
click at [453, 199] on input "OLEG" at bounding box center [491, 200] width 136 height 13
type input "O"
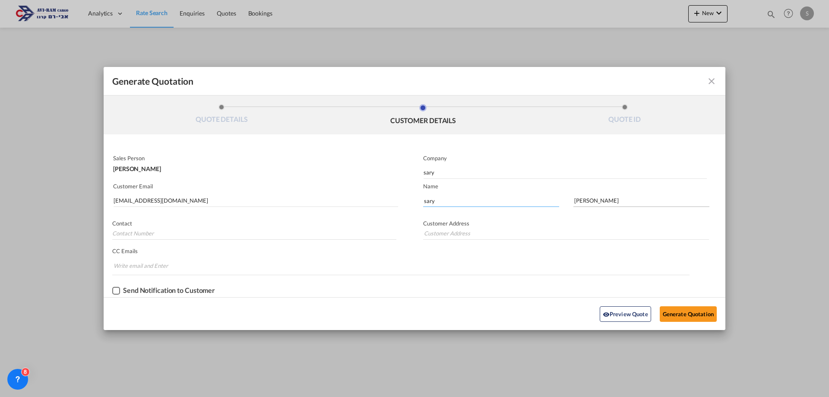
type input "sary"
click at [622, 201] on input "LEVINSKY" at bounding box center [641, 200] width 136 height 13
type input "L"
type input "haviv"
click at [689, 315] on button "Generate Quotation" at bounding box center [688, 314] width 57 height 16
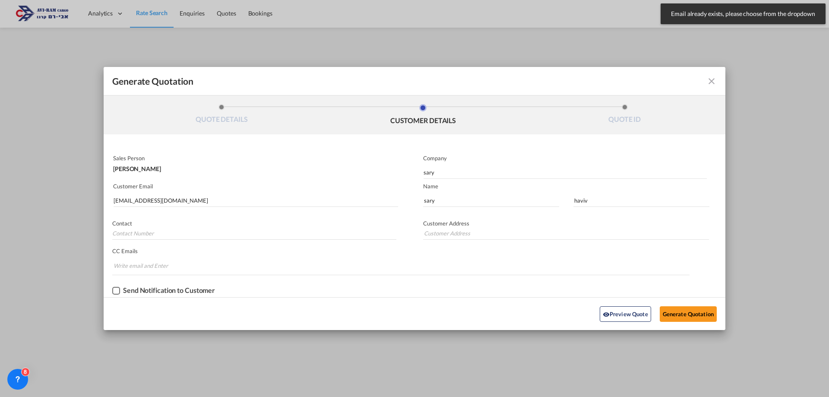
click at [724, 14] on span "Email already exists, please choose from the dropdown" at bounding box center [742, 13] width 149 height 9
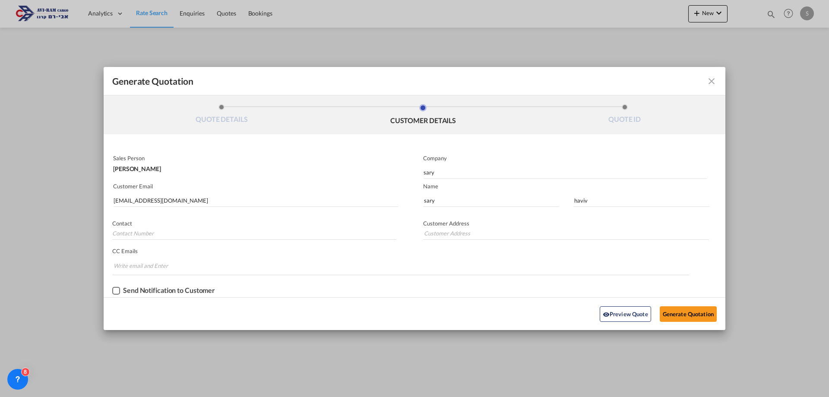
click at [120, 290] on div "Checkbox No Ink" at bounding box center [116, 291] width 8 height 8
click at [685, 311] on button "Generate Quotation" at bounding box center [688, 314] width 57 height 16
click at [715, 80] on md-icon "icon-close fg-AAA8AD cursor m-0" at bounding box center [711, 81] width 10 height 10
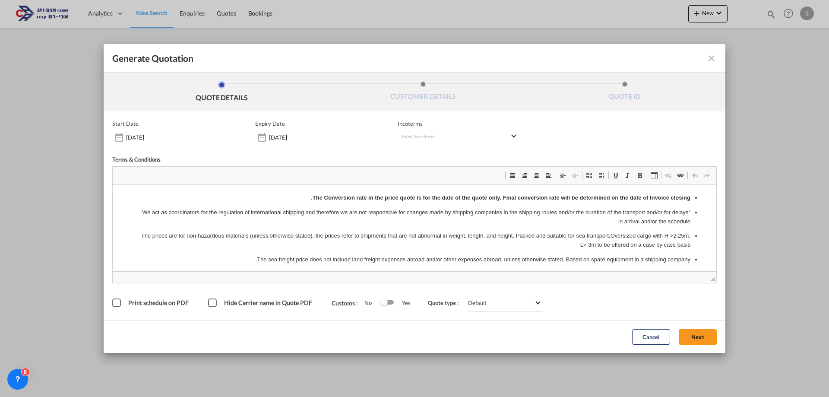
click at [708, 60] on md-icon "icon-close fg-AAA8AD cursor m-0" at bounding box center [711, 58] width 10 height 10
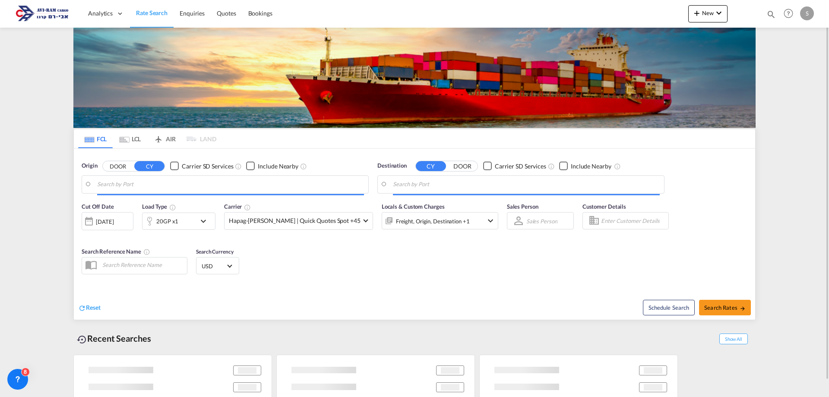
type input "Fos-[GEOGRAPHIC_DATA], [GEOGRAPHIC_DATA]"
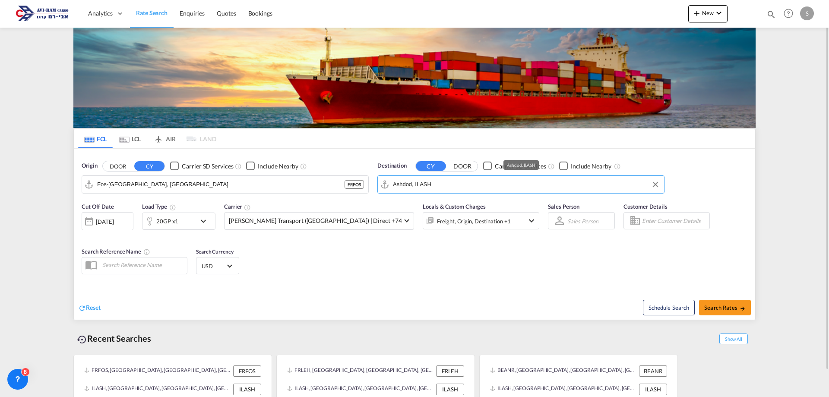
click at [401, 184] on input "Ashdod, ILASH" at bounding box center [526, 184] width 267 height 13
type input "l"
click at [408, 209] on div "Haif a Israel ILHFA" at bounding box center [460, 208] width 164 height 26
type input "[GEOGRAPHIC_DATA], [GEOGRAPHIC_DATA]"
click at [721, 310] on span "Search Rates" at bounding box center [724, 307] width 41 height 7
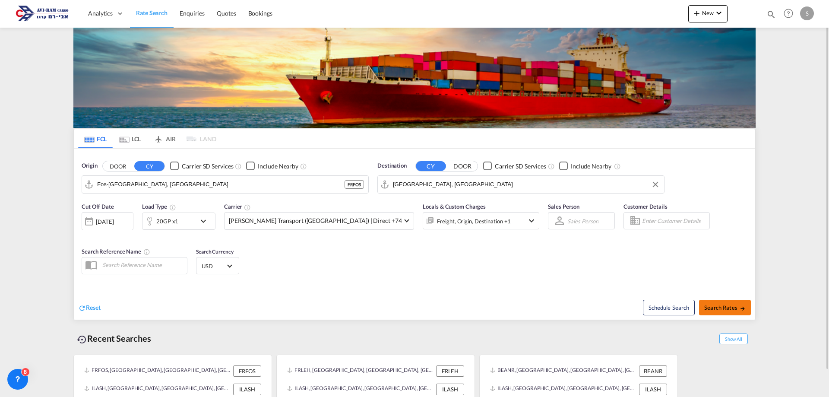
type input "FRFOS to ILHFA / 29 Sep 2025"
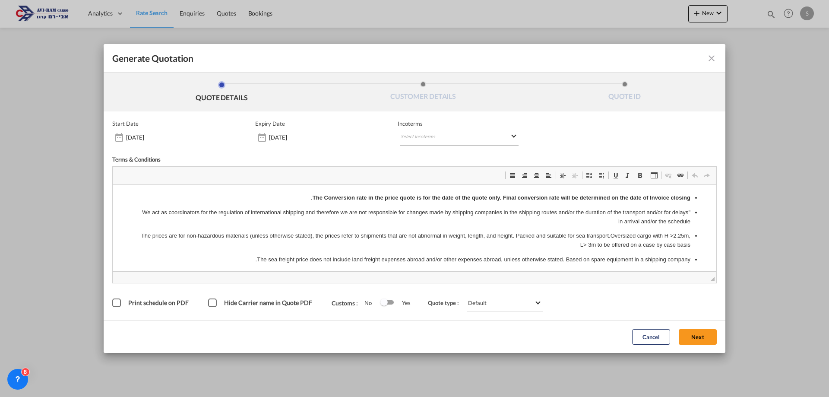
click at [402, 135] on md-select "Select Incoterms CIF - import Cost,Insurance and Freight FOB - export Free on B…" at bounding box center [458, 138] width 121 height 16
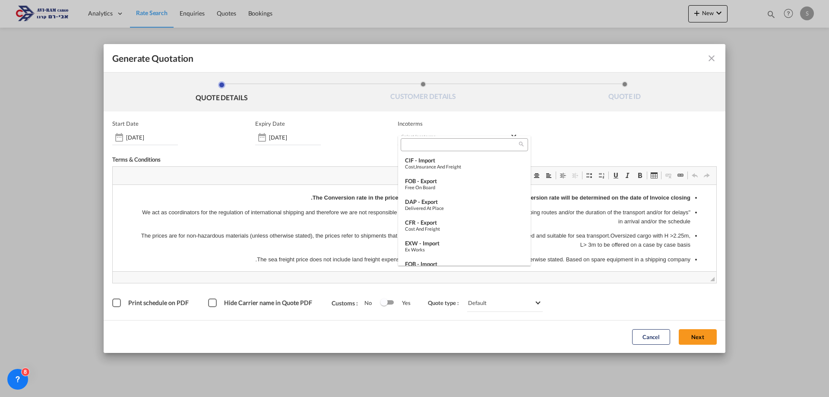
type md-option "[object Object]"
click at [406, 143] on input "search" at bounding box center [460, 145] width 115 height 8
type input "EX"
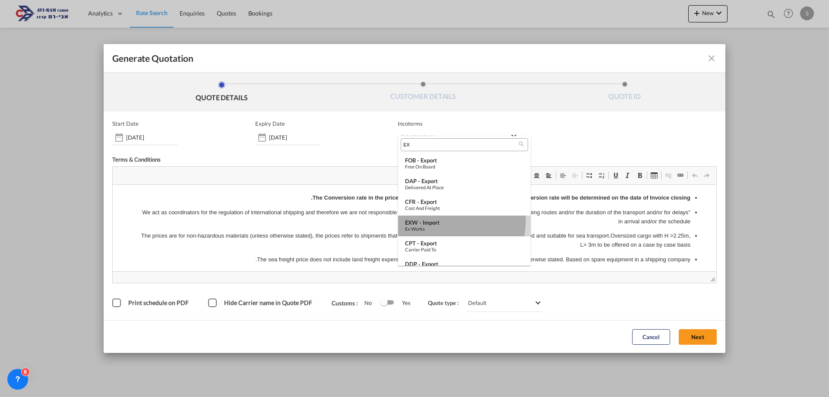
click at [435, 220] on div "EXW - import" at bounding box center [464, 222] width 119 height 7
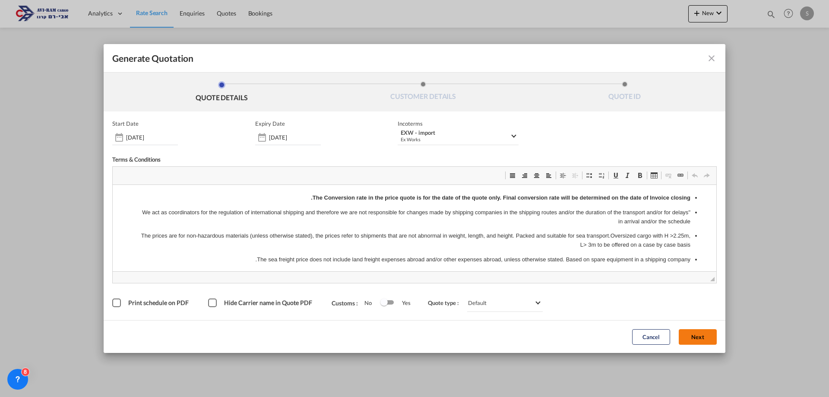
click at [689, 335] on button "Next" at bounding box center [698, 337] width 38 height 16
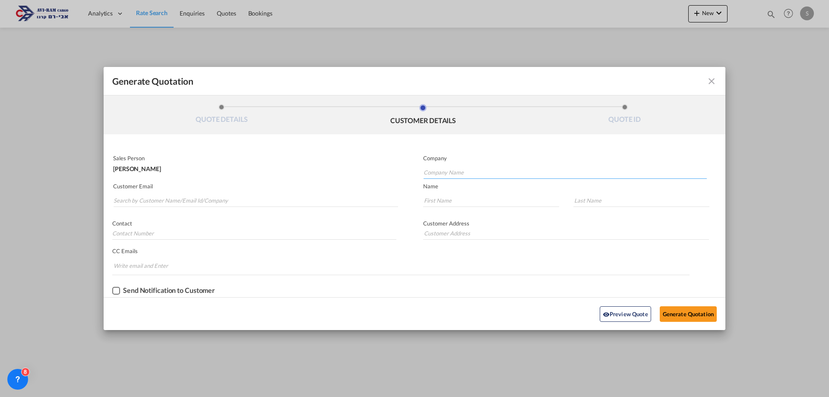
click at [435, 172] on input "Company Name" at bounding box center [565, 172] width 283 height 13
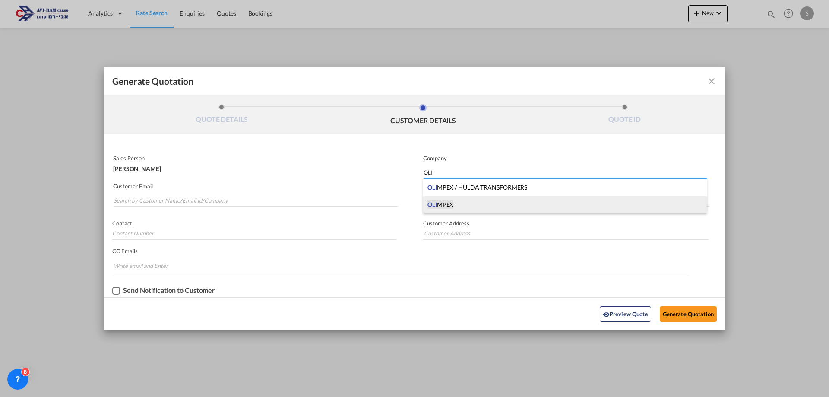
click at [441, 208] on span "OLI MPEX" at bounding box center [440, 204] width 26 height 9
type input "OLIMPEX"
type input "RAMAT GAN"
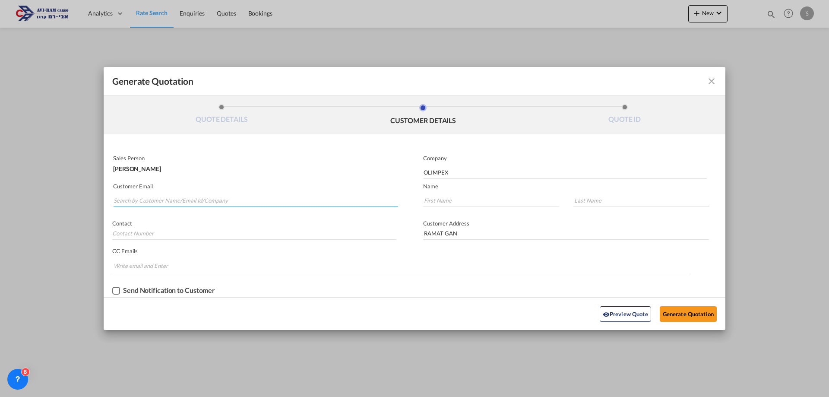
click at [131, 197] on input "Search by Customer Name/Email Id/Company" at bounding box center [256, 200] width 285 height 13
type input "O"
click at [444, 203] on input "Generate QuotationQUOTE ..." at bounding box center [491, 200] width 136 height 13
click at [137, 204] on input "Search by Customer Name/Email Id/Company" at bounding box center [256, 200] width 285 height 13
click at [133, 199] on input "Search by Customer Name/Email Id/Company" at bounding box center [256, 200] width 285 height 13
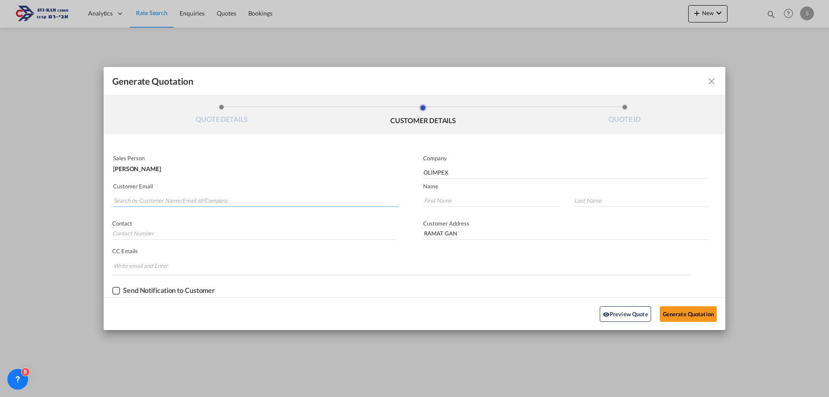
click at [133, 199] on input "Search by Customer Name/Email Id/Company" at bounding box center [256, 200] width 285 height 13
click at [119, 199] on input "Search by Customer Name/Email Id/Company" at bounding box center [256, 200] width 285 height 13
type input "O"
type input "o"
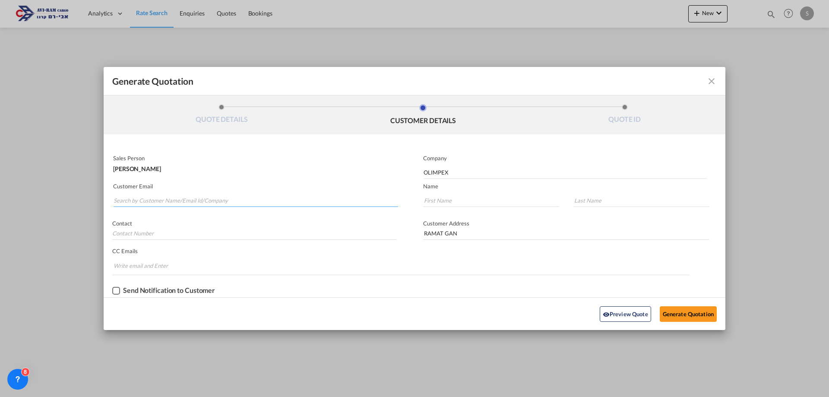
click at [132, 203] on input "Search by Customer Name/Email Id/Company" at bounding box center [256, 200] width 285 height 13
type input "s"
type input "ol"
drag, startPoint x: 450, startPoint y: 171, endPoint x: 418, endPoint y: 171, distance: 31.5
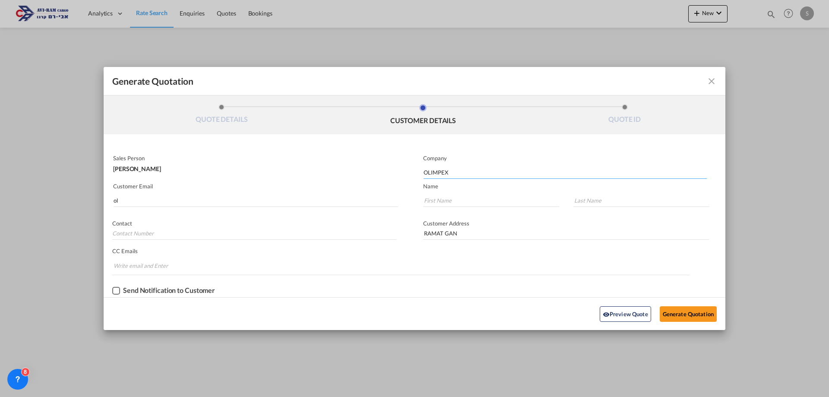
click at [418, 171] on md-input-container "Company OLIMPEX" at bounding box center [561, 167] width 293 height 26
type input "avi"
type input "a"
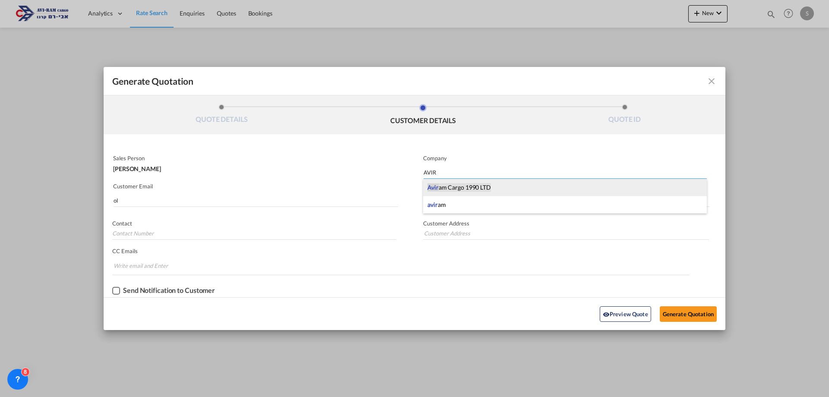
click at [435, 190] on span "Avir" at bounding box center [432, 187] width 11 height 7
type input "Aviram Cargo 1990 LTD"
type input "."
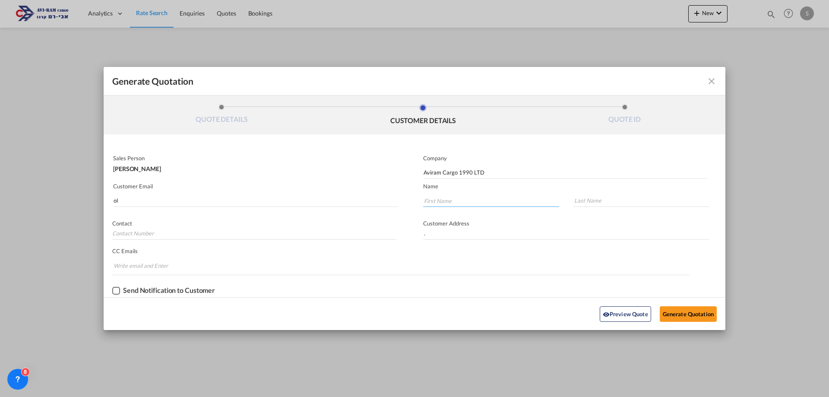
click at [429, 199] on input "Generate QuotationQUOTE ..." at bounding box center [491, 200] width 136 height 13
type input "SARY"
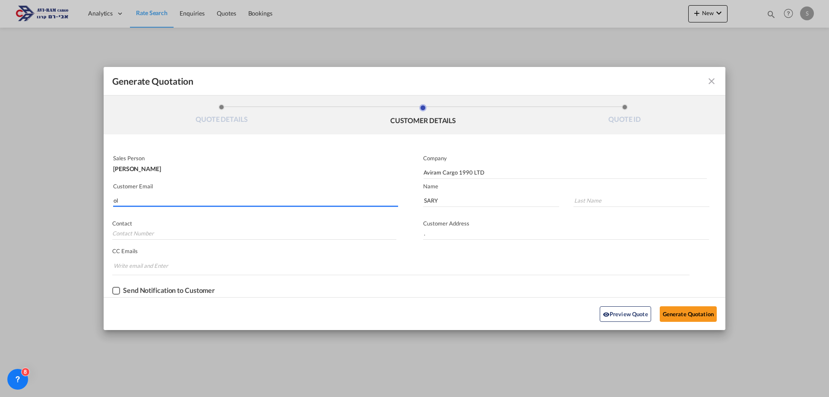
drag, startPoint x: 121, startPoint y: 201, endPoint x: 111, endPoint y: 201, distance: 10.4
click at [111, 201] on div "Customer Email ol" at bounding box center [259, 196] width 311 height 32
type input "SARY"
type input "SARY@AVIRAM.CO.IL"
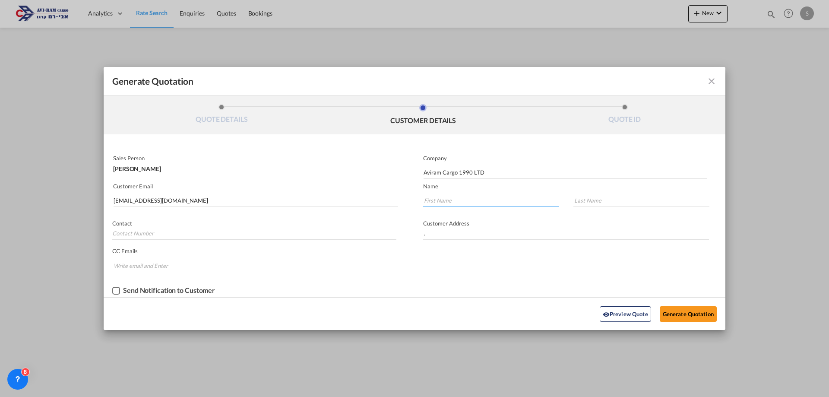
click at [429, 202] on input "Generate QuotationQUOTE ..." at bounding box center [491, 200] width 136 height 13
type input "SARY"
click at [602, 202] on input "Generate QuotationQUOTE ..." at bounding box center [641, 200] width 136 height 13
type input "HAVIV"
click at [672, 312] on button "Generate Quotation" at bounding box center [688, 314] width 57 height 16
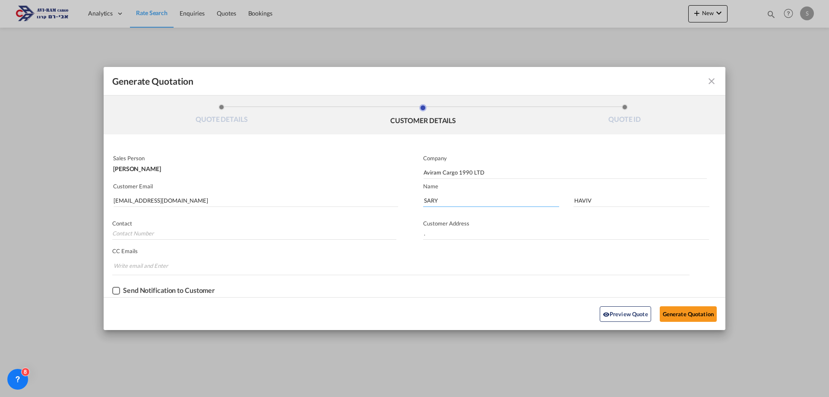
click at [439, 200] on input "SARY" at bounding box center [491, 200] width 136 height 13
click at [155, 203] on input "SARY@AVIRAM.CO.IL" at bounding box center [256, 200] width 285 height 13
click at [576, 203] on input "HAVIV" at bounding box center [641, 200] width 136 height 13
click at [680, 313] on button "Generate Quotation" at bounding box center [688, 314] width 57 height 16
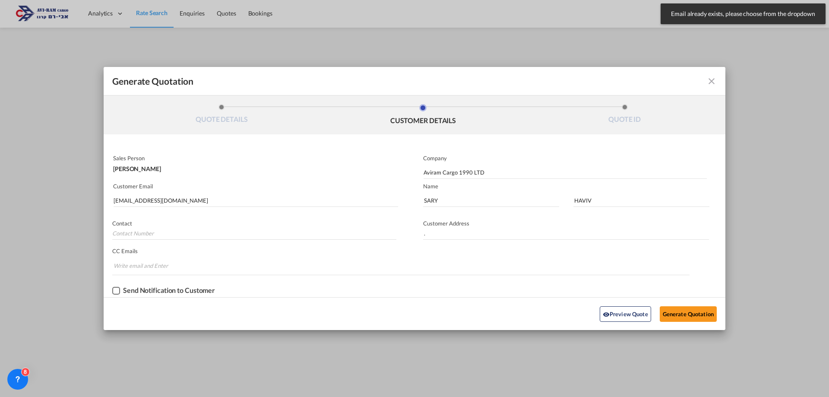
click at [709, 13] on span "Email already exists, please choose from the dropdown" at bounding box center [742, 13] width 149 height 9
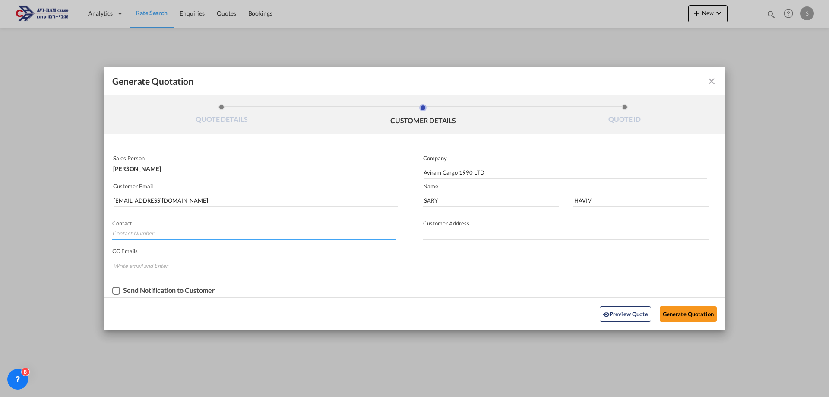
click at [139, 228] on input "Generate QuotationQUOTE ..." at bounding box center [254, 233] width 284 height 13
type input "S"
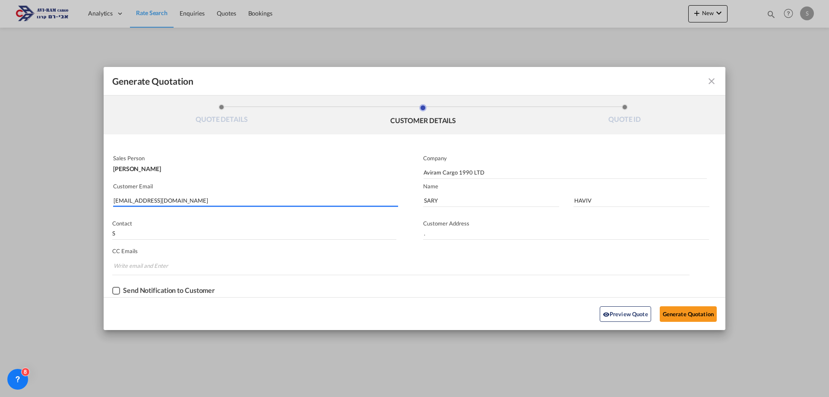
click at [178, 206] on md-autocomplete-wrap "SARY@AVIRAM.CO.IL" at bounding box center [255, 198] width 285 height 17
drag, startPoint x: 174, startPoint y: 201, endPoint x: 70, endPoint y: 192, distance: 103.6
click at [70, 192] on div "Generate Quotation QUOTE DETAILS CUSTOMER DETAILS QUOTE ID Start Date 29 Sep 20…" at bounding box center [414, 198] width 829 height 397
type input "sa"
type input "sary@aviram.co.il"
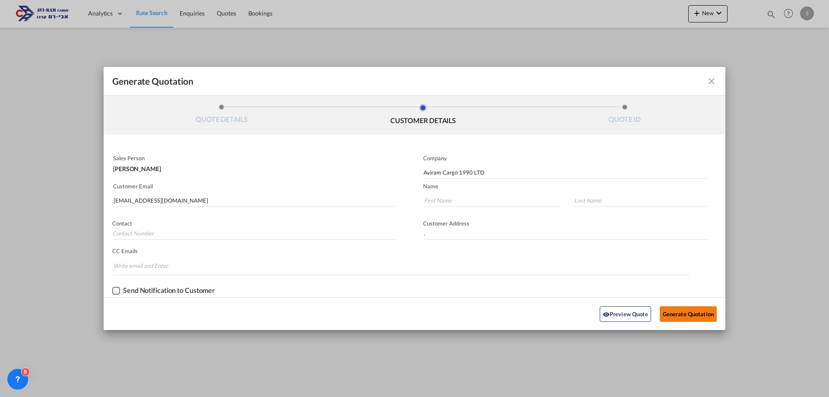
click at [683, 313] on button "Generate Quotation" at bounding box center [688, 314] width 57 height 16
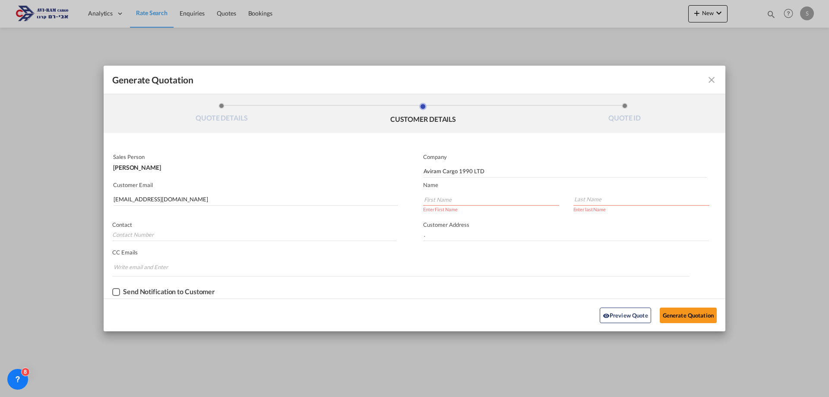
click at [465, 199] on input "Generate QuotationQUOTE ..." at bounding box center [491, 199] width 136 height 13
type input "SARY"
click at [590, 198] on input "Generate QuotationQUOTE ..." at bounding box center [641, 199] width 136 height 13
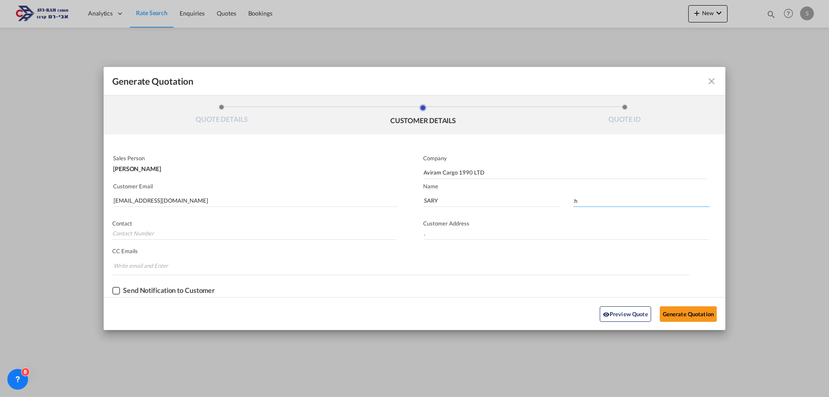
type input "HAVIV"
click at [695, 314] on button "Generate Quotation" at bounding box center [688, 314] width 57 height 16
click at [437, 172] on input "Aviram Cargo 1990 LTD" at bounding box center [565, 172] width 283 height 13
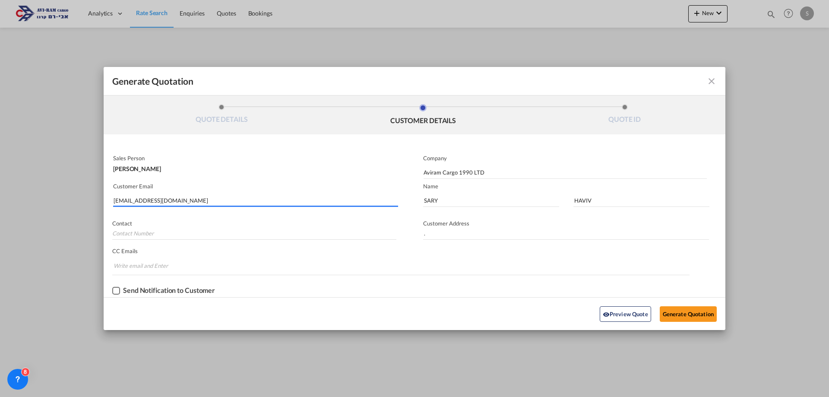
drag, startPoint x: 92, startPoint y: 211, endPoint x: 60, endPoint y: 212, distance: 32.0
click at [60, 212] on div "Generate Quotation QUOTE DETAILS CUSTOMER DETAILS QUOTE ID Start Date 29 Sep 20…" at bounding box center [414, 198] width 829 height 397
click at [480, 174] on input "Aviram Cargo 1990 LTD" at bounding box center [565, 172] width 283 height 13
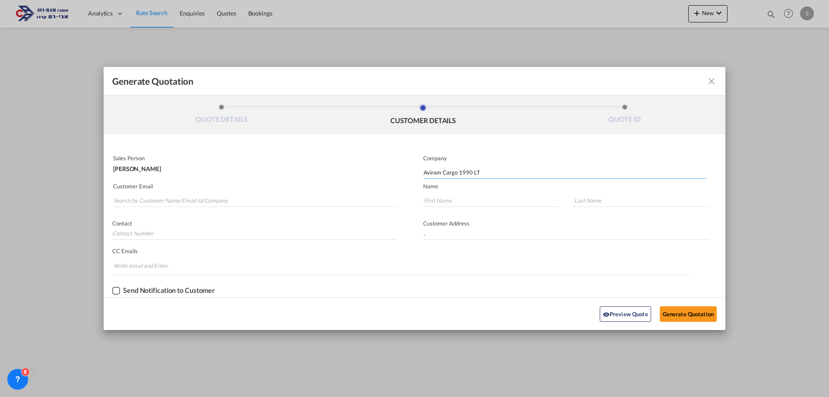
type input "Aviram Cargo 1990 L"
click at [437, 172] on input "Aviram Cargo 1990 L" at bounding box center [565, 172] width 283 height 13
click at [148, 200] on input "Search by Customer Name/Email Id/Company" at bounding box center [256, 200] width 285 height 13
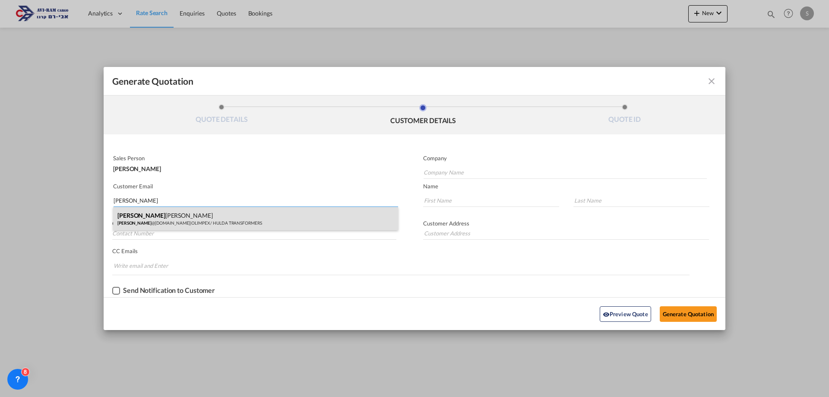
type input "OLEG"
click at [154, 218] on div "OLEG LEVINSKY oleg @olimpex.co.il | OLIMPEX / HULDA TRANSFORMERS" at bounding box center [255, 218] width 285 height 23
type input "OLIMPEX / HULDA TRANSFORMERS"
type input "oleg@olimpex.co.il"
type input "OLEG"
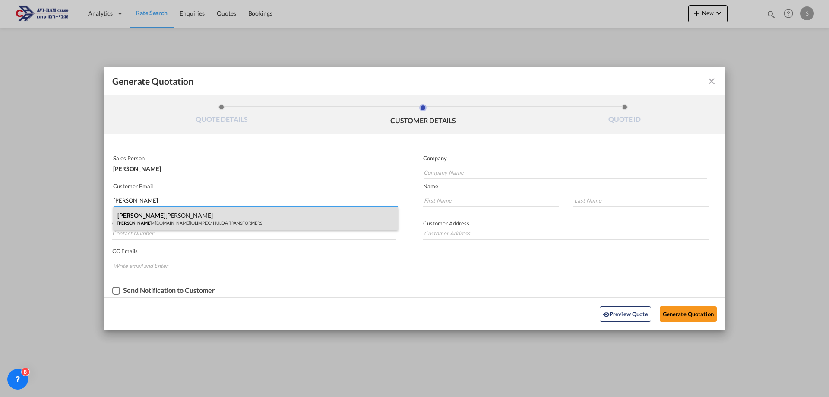
type input "LEVINSKY"
type input "058-574-2723"
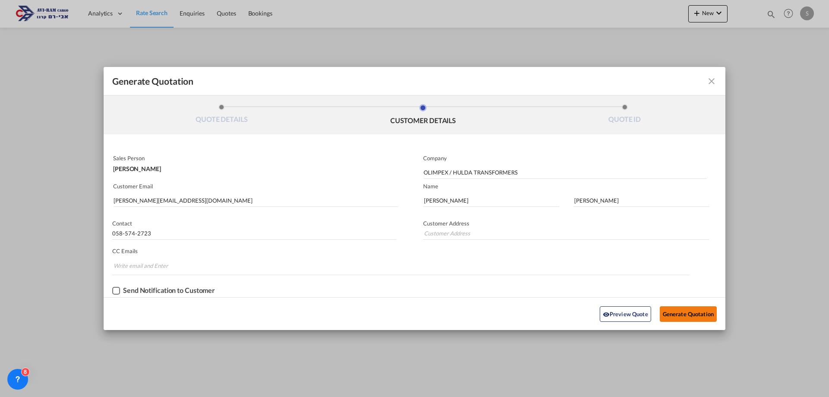
click at [687, 316] on button "Generate Quotation" at bounding box center [688, 314] width 57 height 16
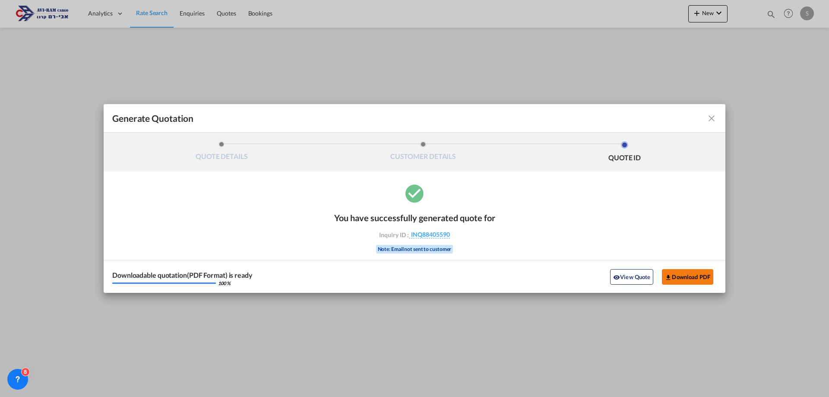
click at [674, 275] on button "Download PDF" at bounding box center [687, 277] width 51 height 16
click at [709, 119] on md-icon "icon-close fg-AAA8AD cursor m-0" at bounding box center [711, 118] width 10 height 10
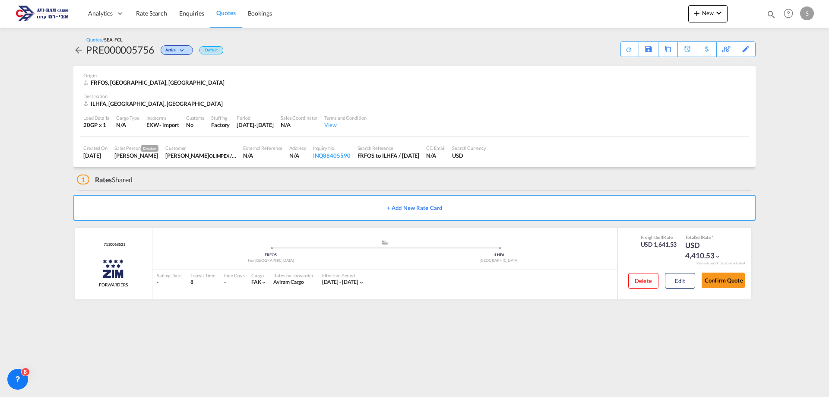
click at [229, 15] on span "Quotes" at bounding box center [225, 12] width 19 height 7
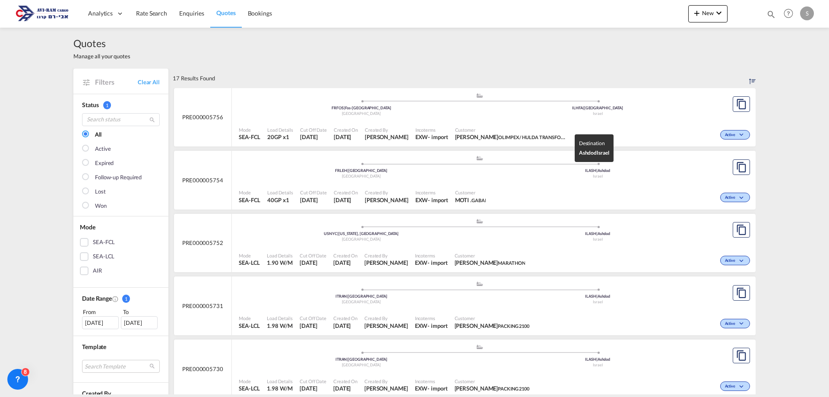
click at [554, 175] on div "Israel" at bounding box center [598, 177] width 237 height 6
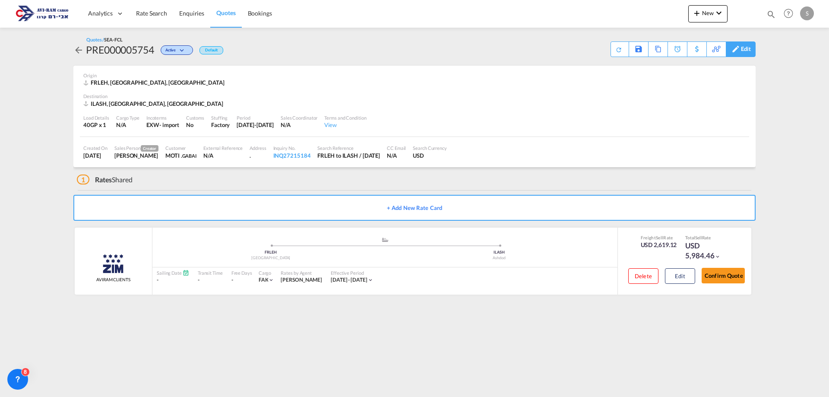
click at [746, 51] on div "Edit" at bounding box center [746, 49] width 10 height 15
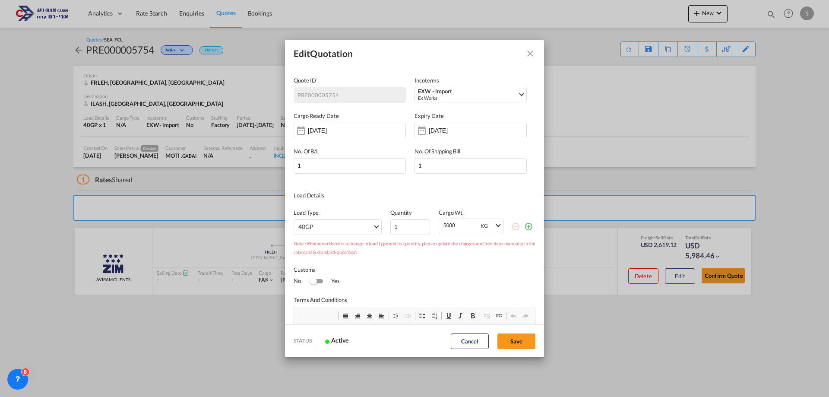
click at [530, 54] on md-icon "Close dialog" at bounding box center [530, 53] width 10 height 10
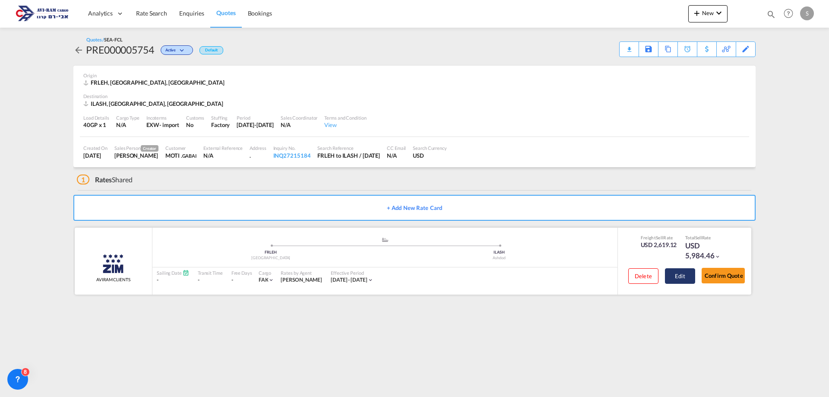
click at [677, 272] on button "Edit" at bounding box center [680, 276] width 30 height 16
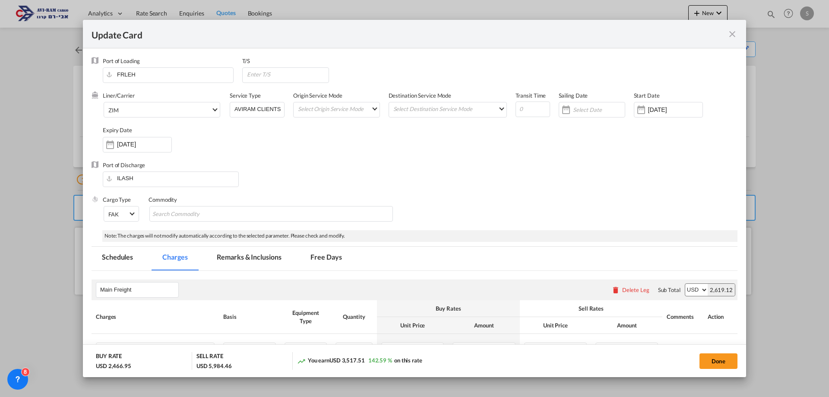
select select "per container"
select select "per B/L"
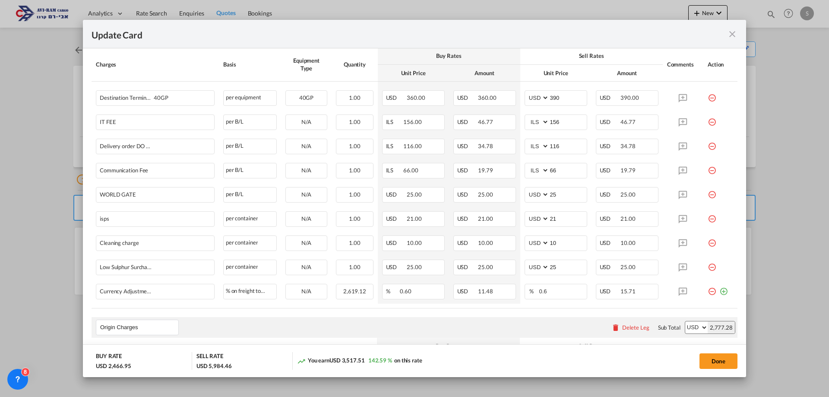
scroll to position [648, 0]
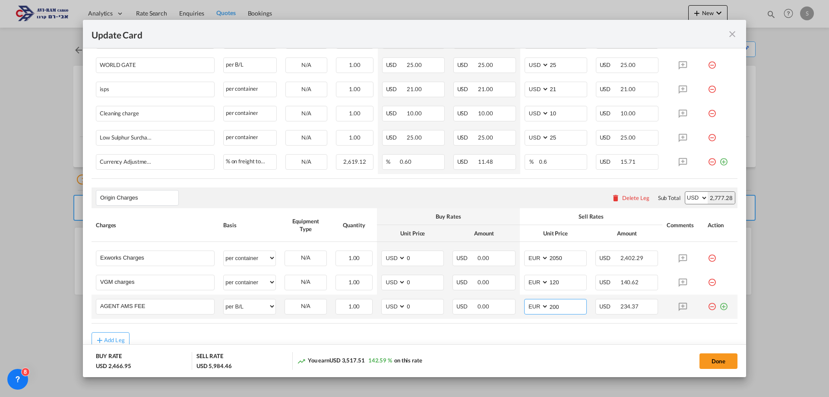
drag, startPoint x: 546, startPoint y: 306, endPoint x: 561, endPoint y: 305, distance: 15.6
click at [561, 305] on input "200" at bounding box center [568, 305] width 38 height 13
type input "400"
click at [713, 363] on button "Done" at bounding box center [718, 361] width 38 height 16
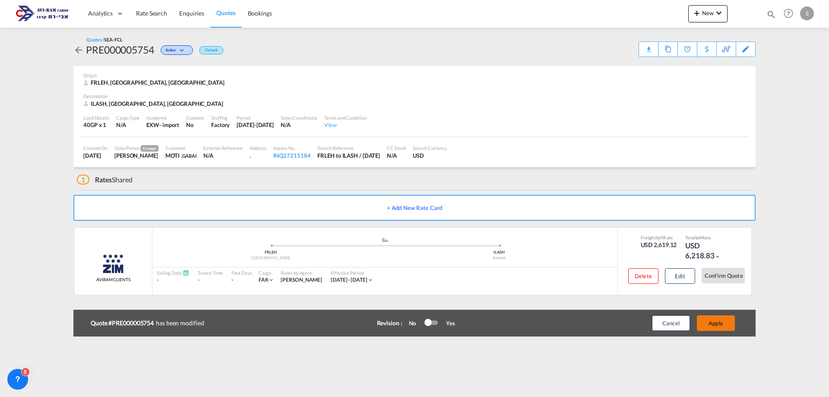
click at [710, 322] on button "Apply" at bounding box center [716, 323] width 38 height 16
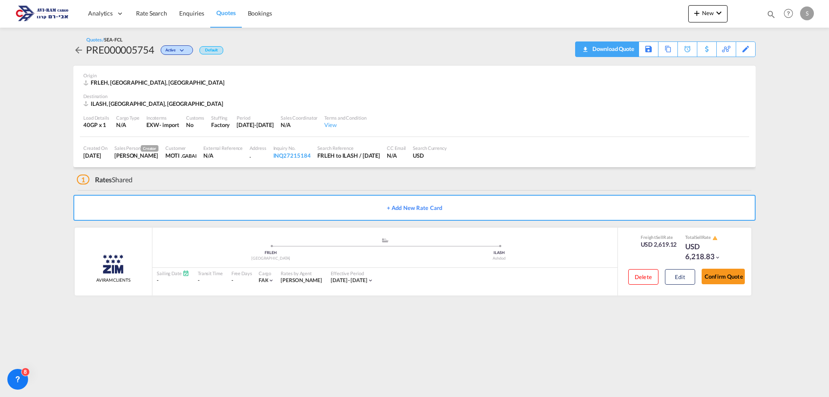
click at [589, 48] on md-icon "icon-download" at bounding box center [585, 46] width 10 height 6
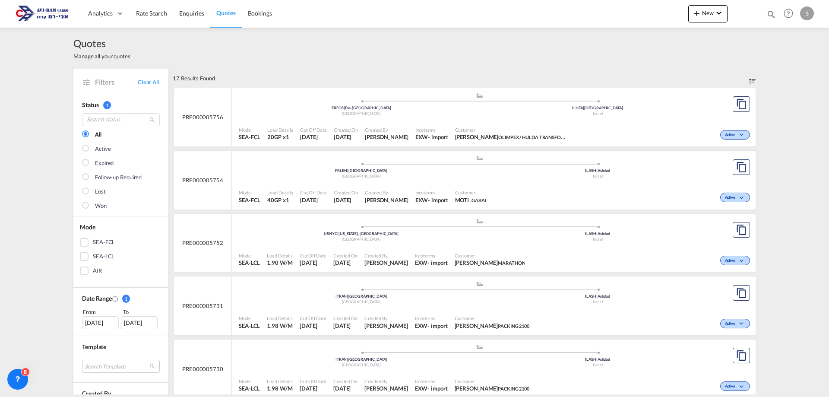
click at [61, 15] on img at bounding box center [42, 13] width 58 height 19
click at [194, 13] on span "Enquiries" at bounding box center [191, 12] width 25 height 7
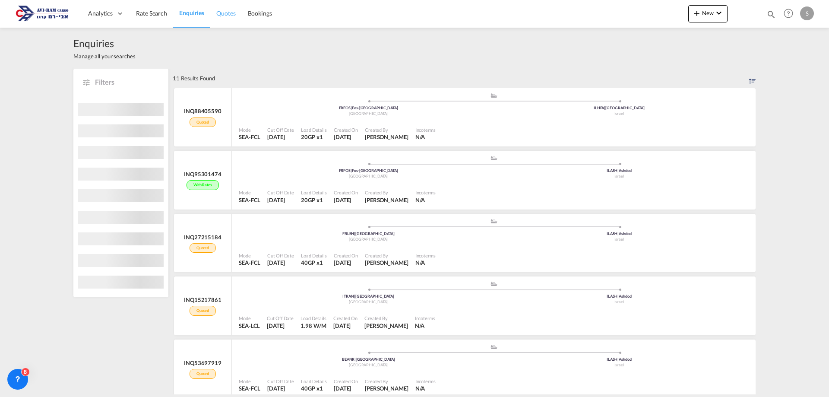
click at [230, 14] on span "Quotes" at bounding box center [225, 12] width 19 height 7
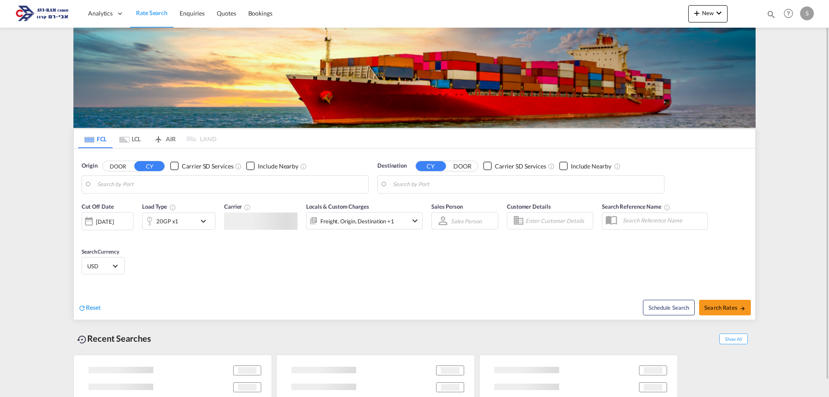
type input "Fos-[GEOGRAPHIC_DATA], [GEOGRAPHIC_DATA]"
type input "[GEOGRAPHIC_DATA], [GEOGRAPHIC_DATA]"
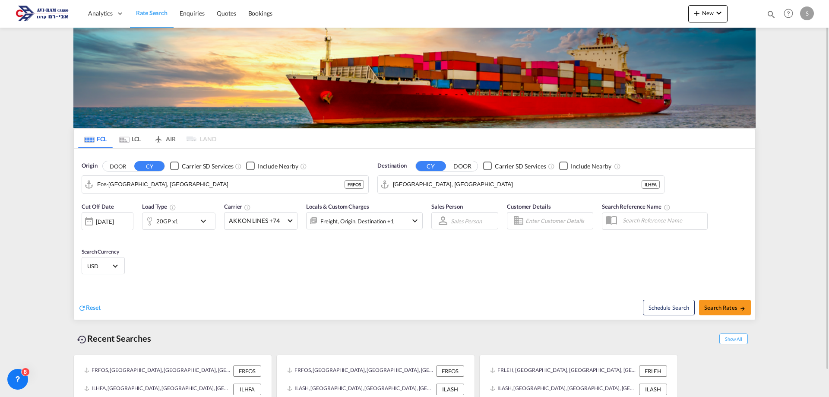
click at [140, 141] on md-tab-item "LCL" at bounding box center [130, 138] width 35 height 19
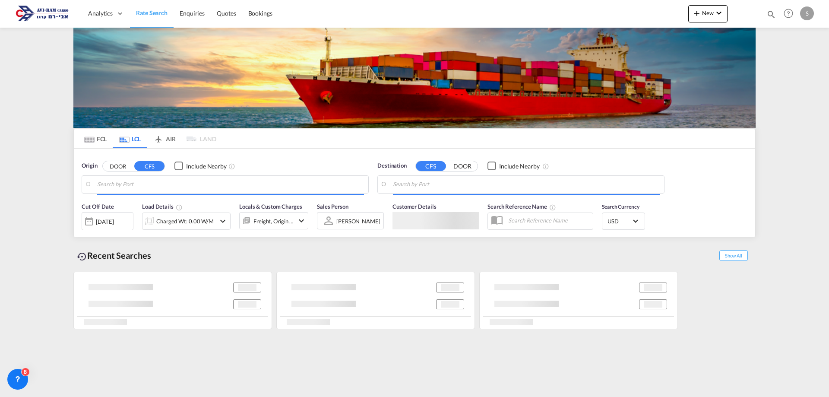
type input "[GEOGRAPHIC_DATA], ITRAN"
type input "Ashdod, ILASH"
